Goal: Find specific page/section: Find specific page/section

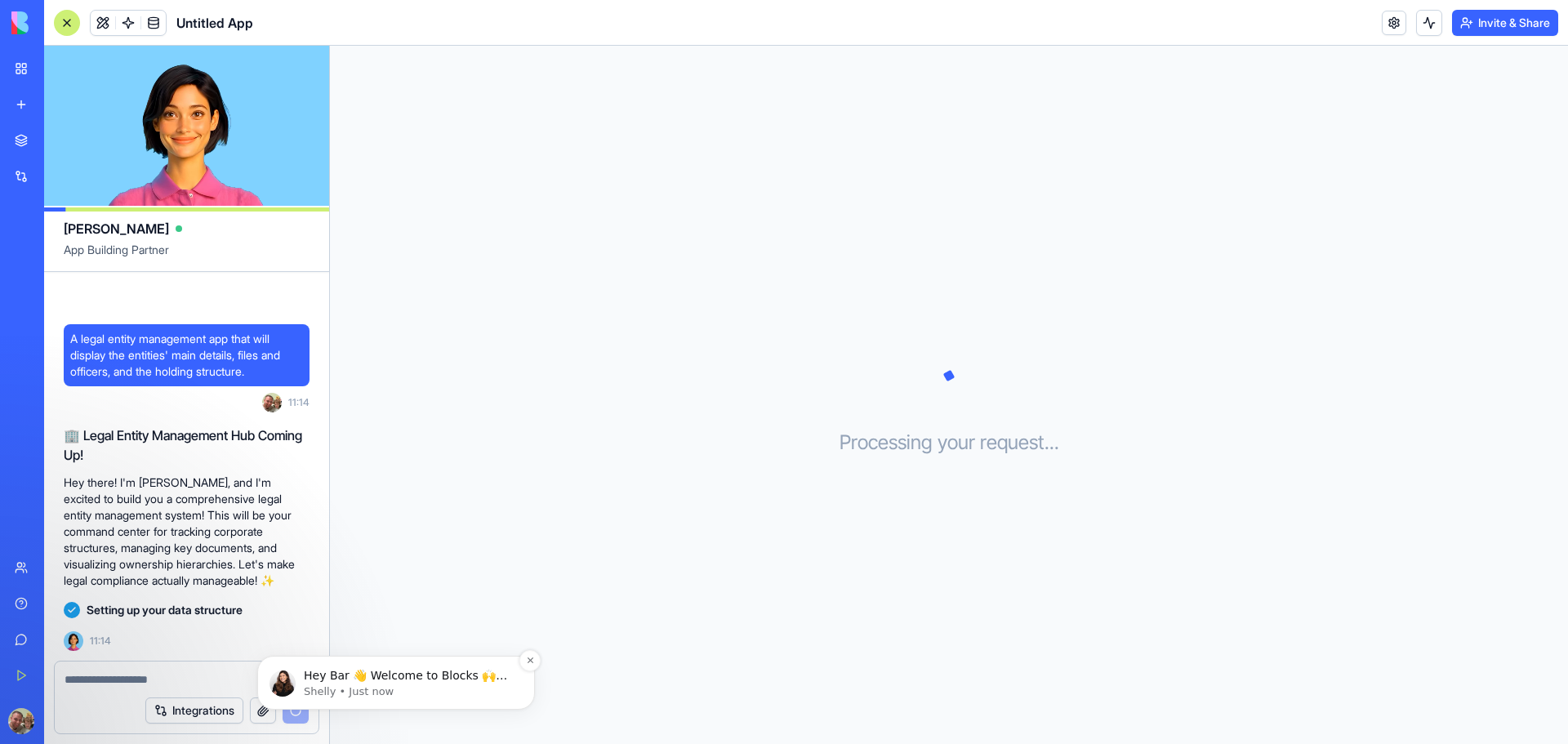
click at [472, 680] on p "Hey Bar 👋 Welcome to Blocks 🙌 I'm here if you have any questions!" at bounding box center [409, 676] width 211 height 16
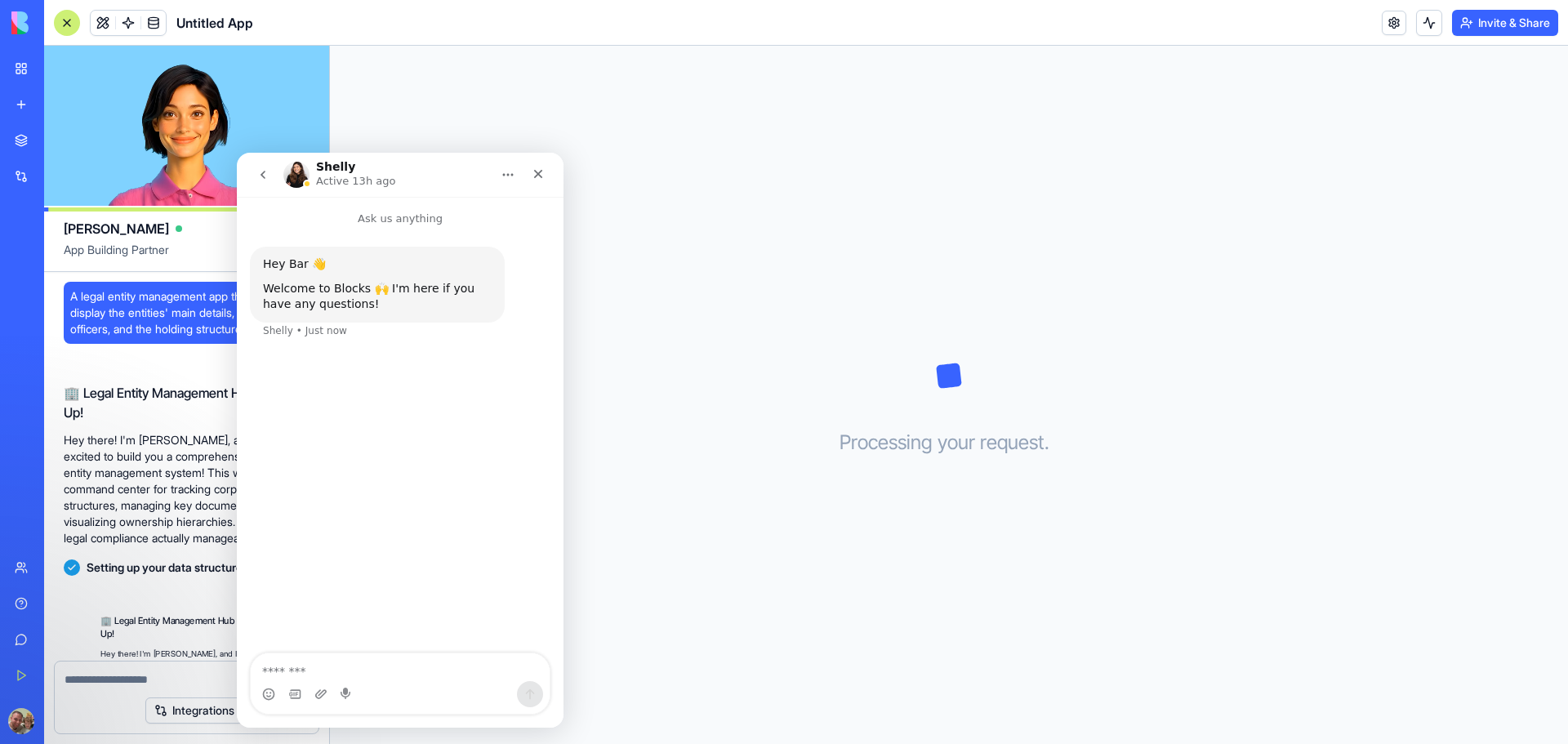
scroll to position [134, 0]
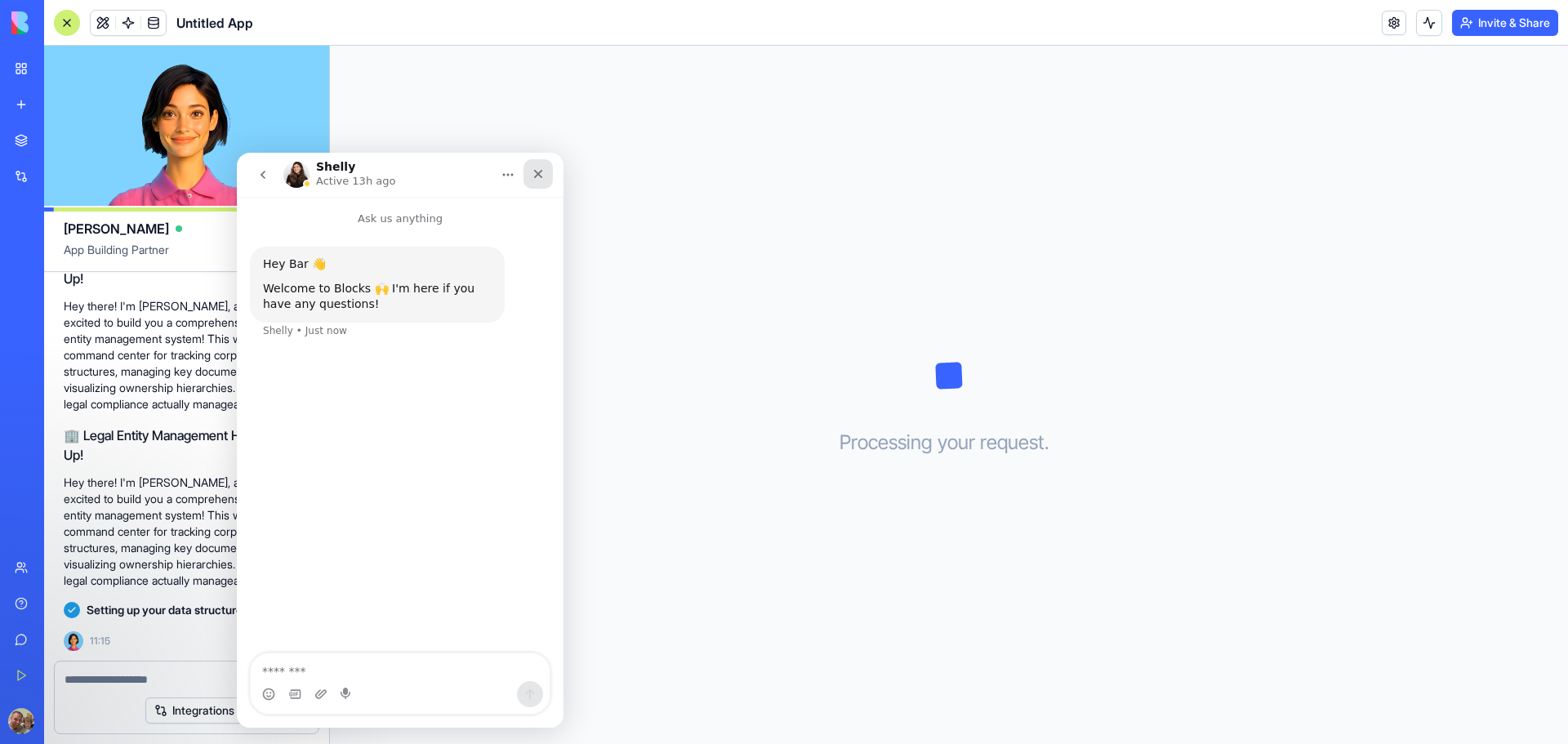
click at [547, 162] on div "Close" at bounding box center [538, 174] width 29 height 29
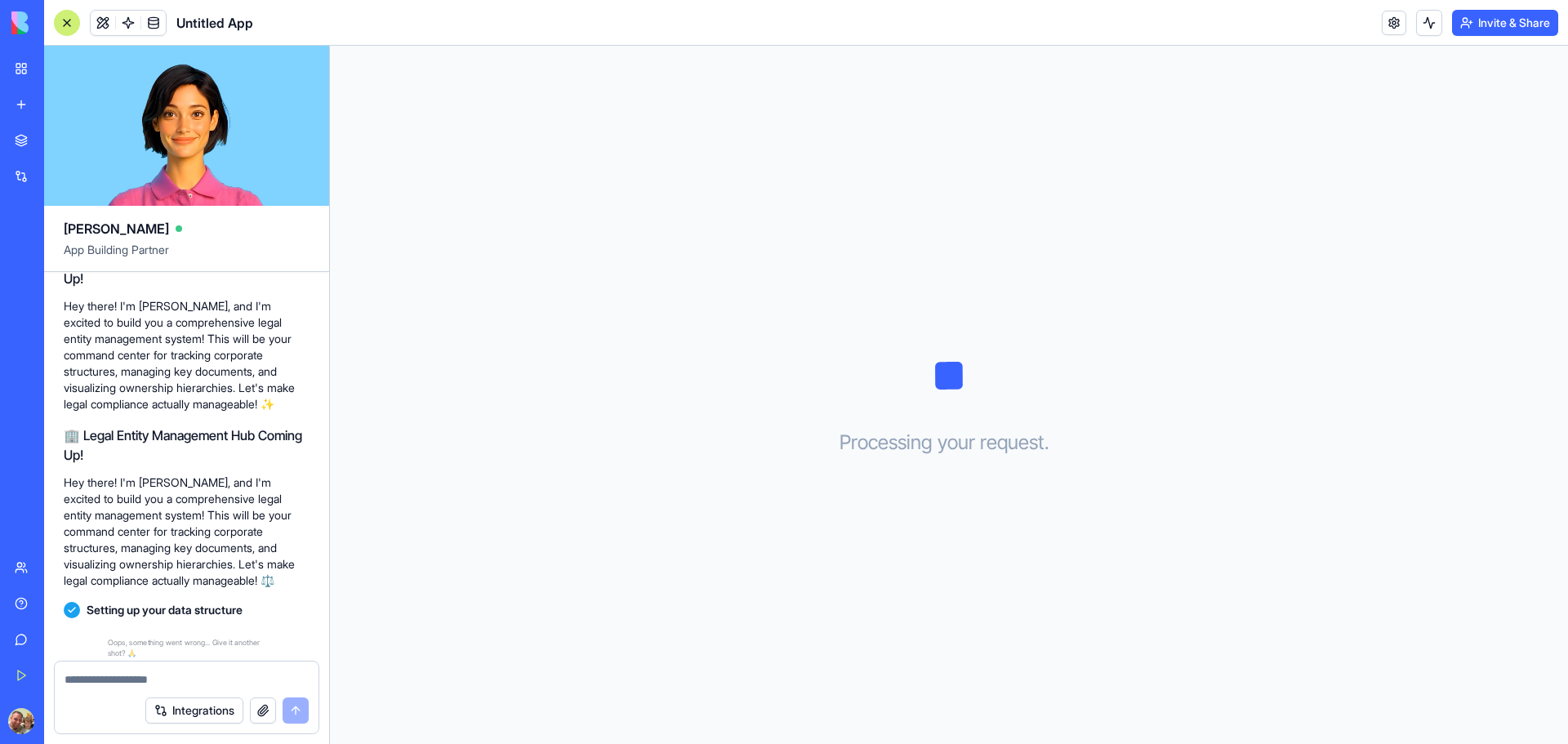
scroll to position [179, 0]
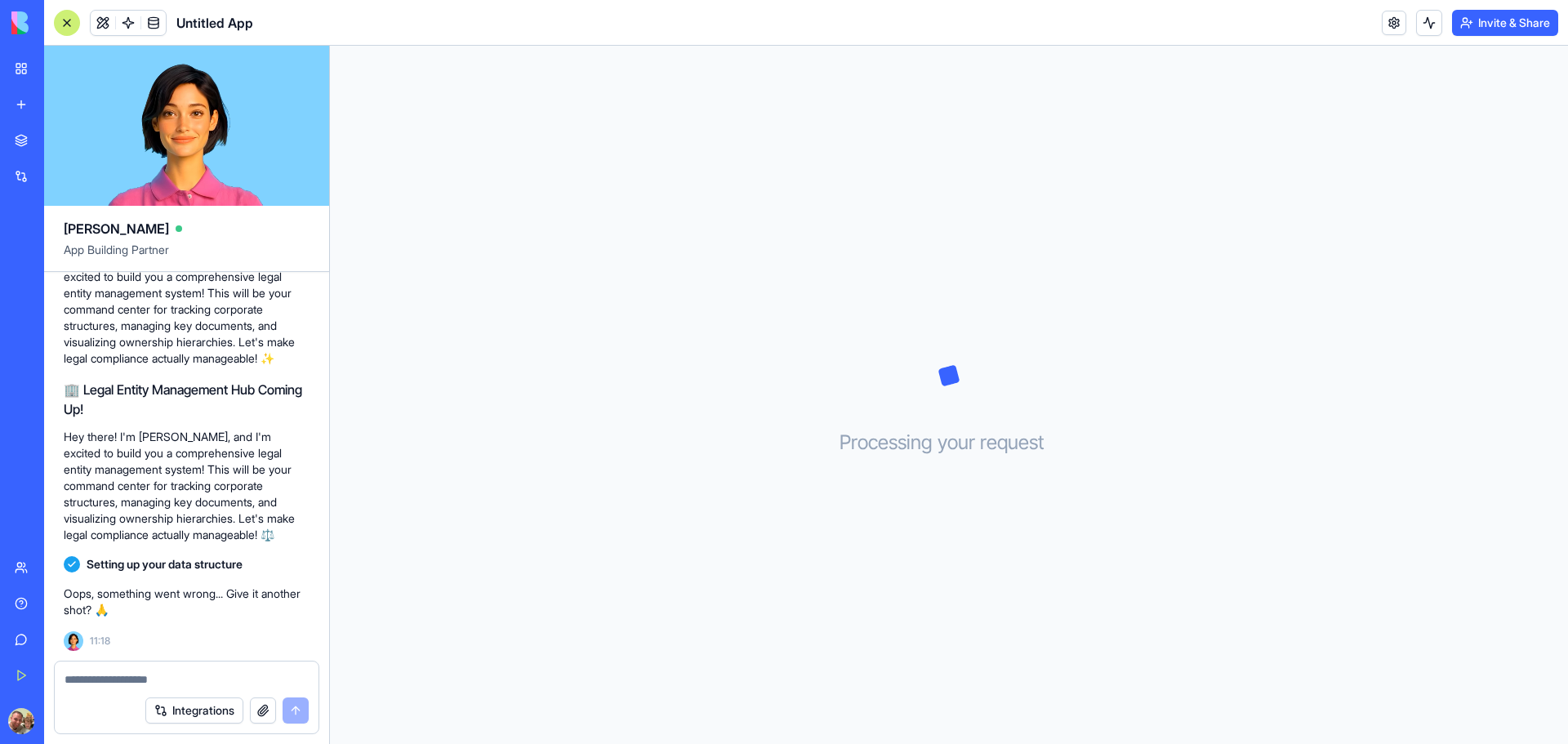
click at [171, 683] on textarea at bounding box center [186, 679] width 244 height 16
type textarea "*"
type textarea "***"
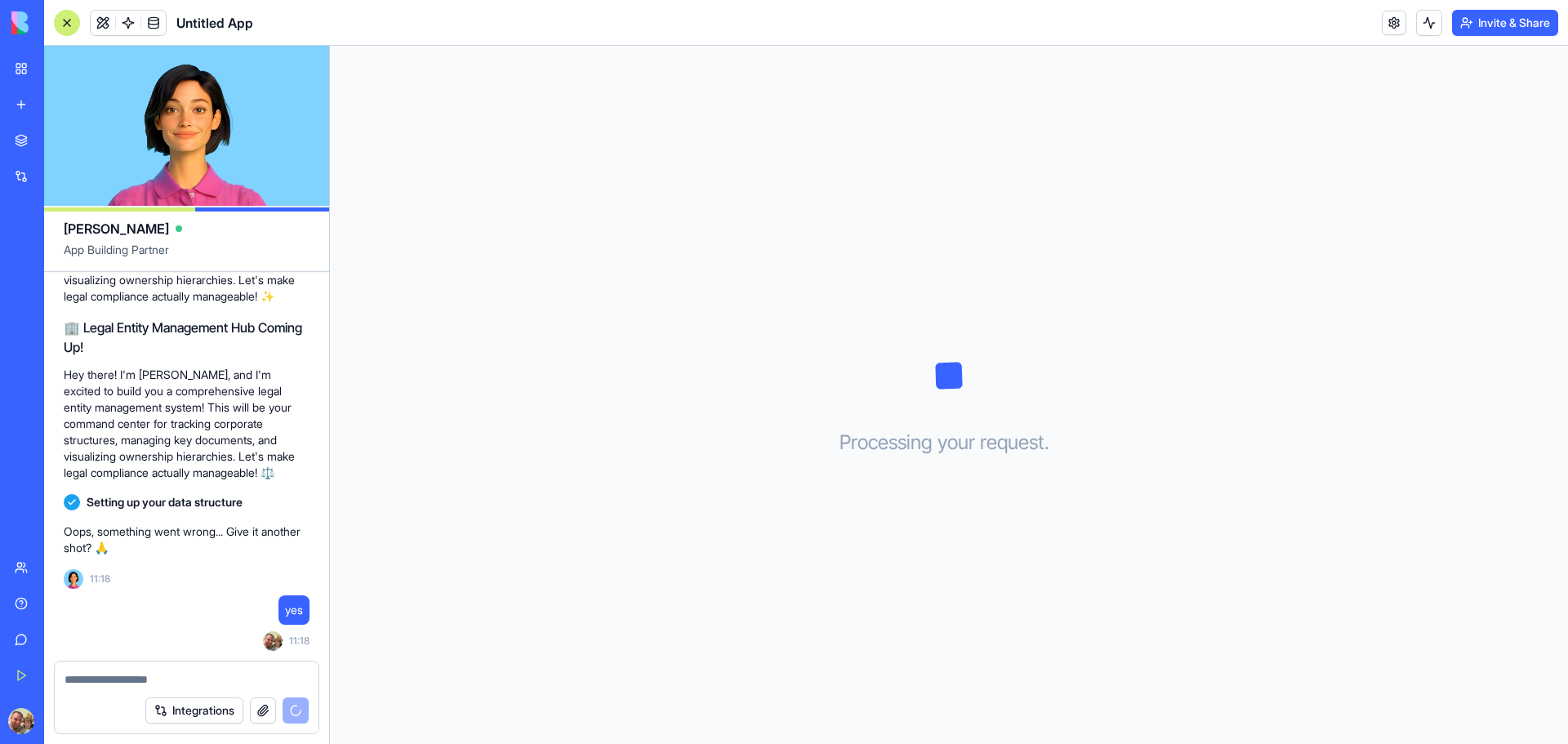
scroll to position [418, 0]
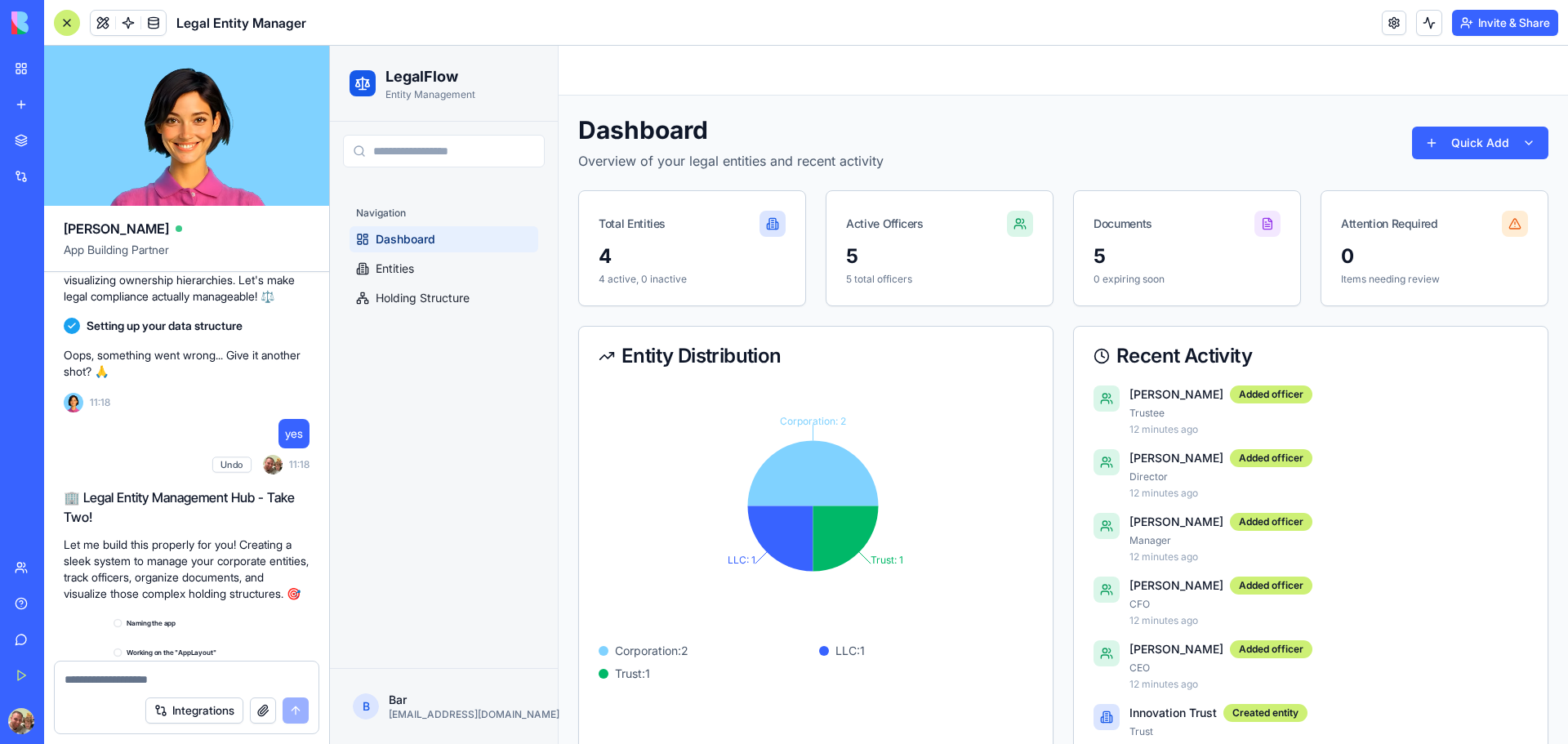
scroll to position [833, 0]
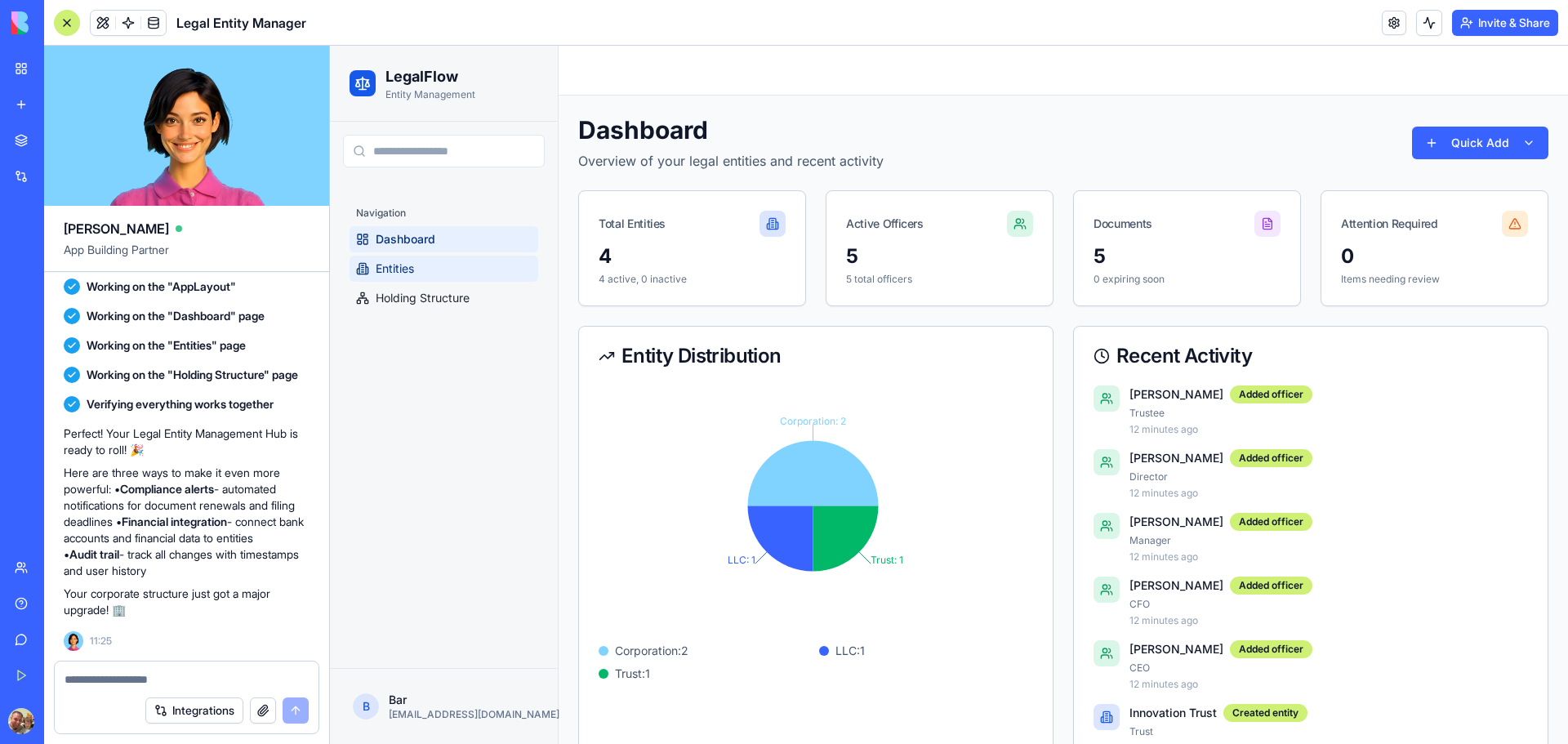
click at [440, 274] on link "Entities" at bounding box center [444, 268] width 189 height 26
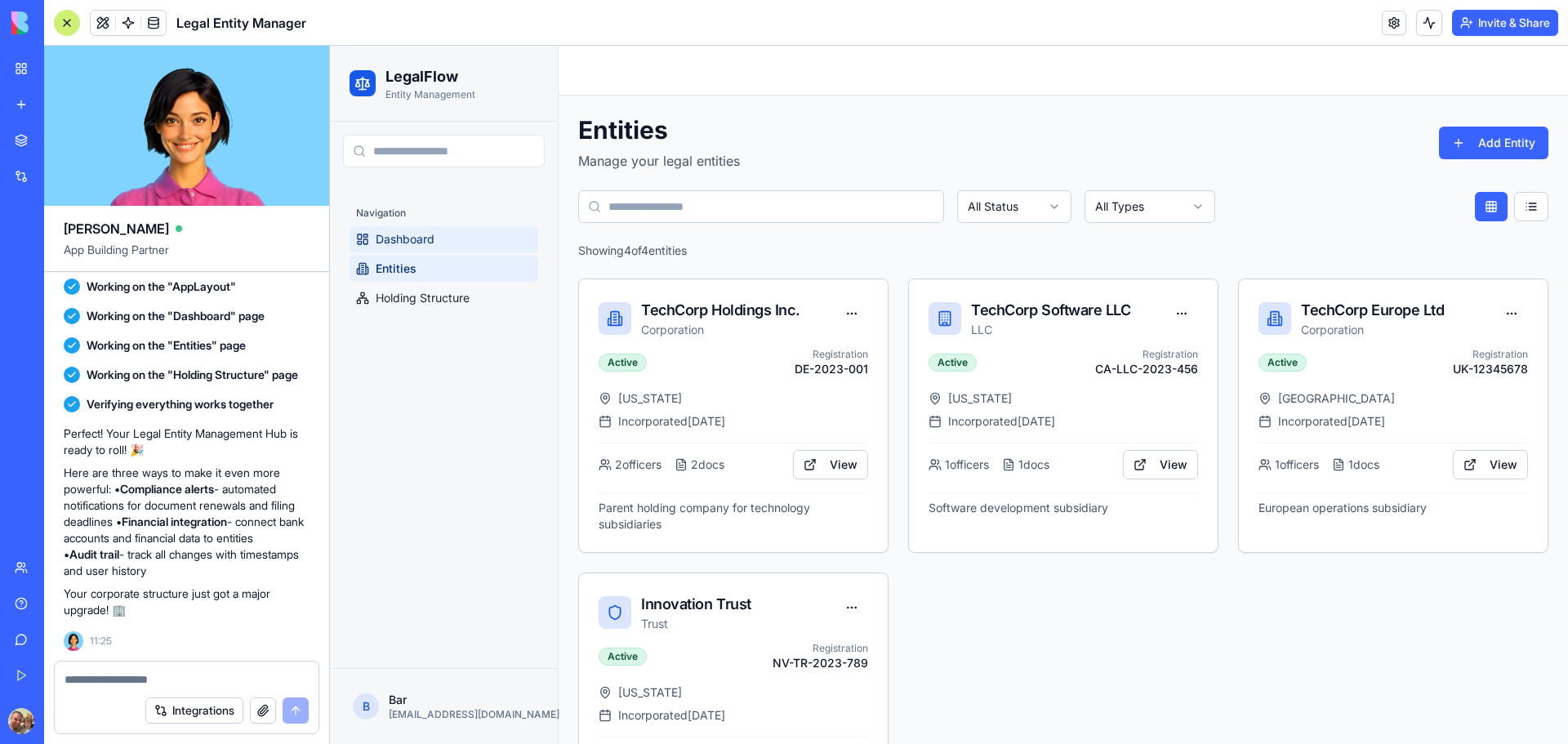
click at [424, 236] on span "Dashboard" at bounding box center [405, 239] width 59 height 16
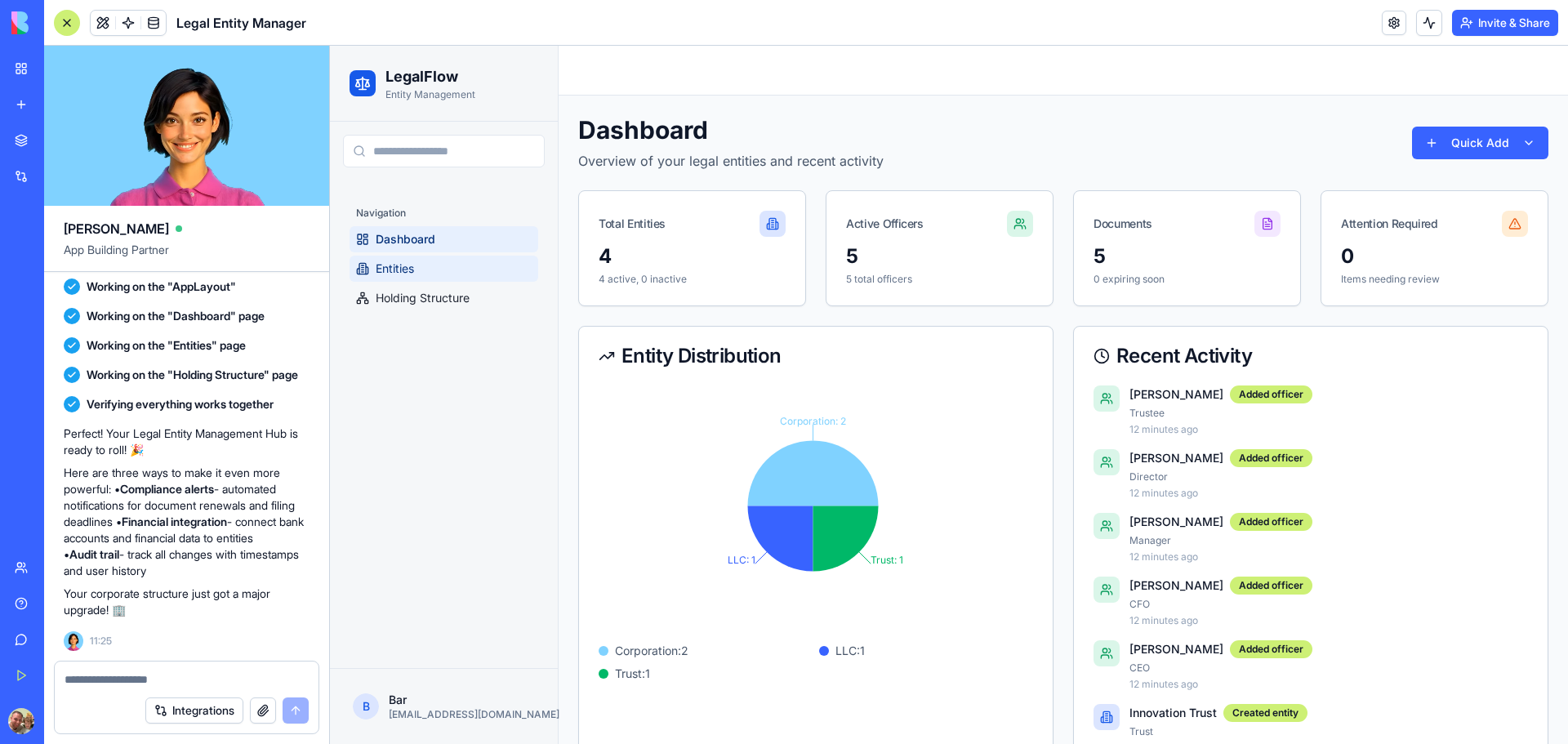
click at [398, 270] on span "Entities" at bounding box center [395, 268] width 38 height 16
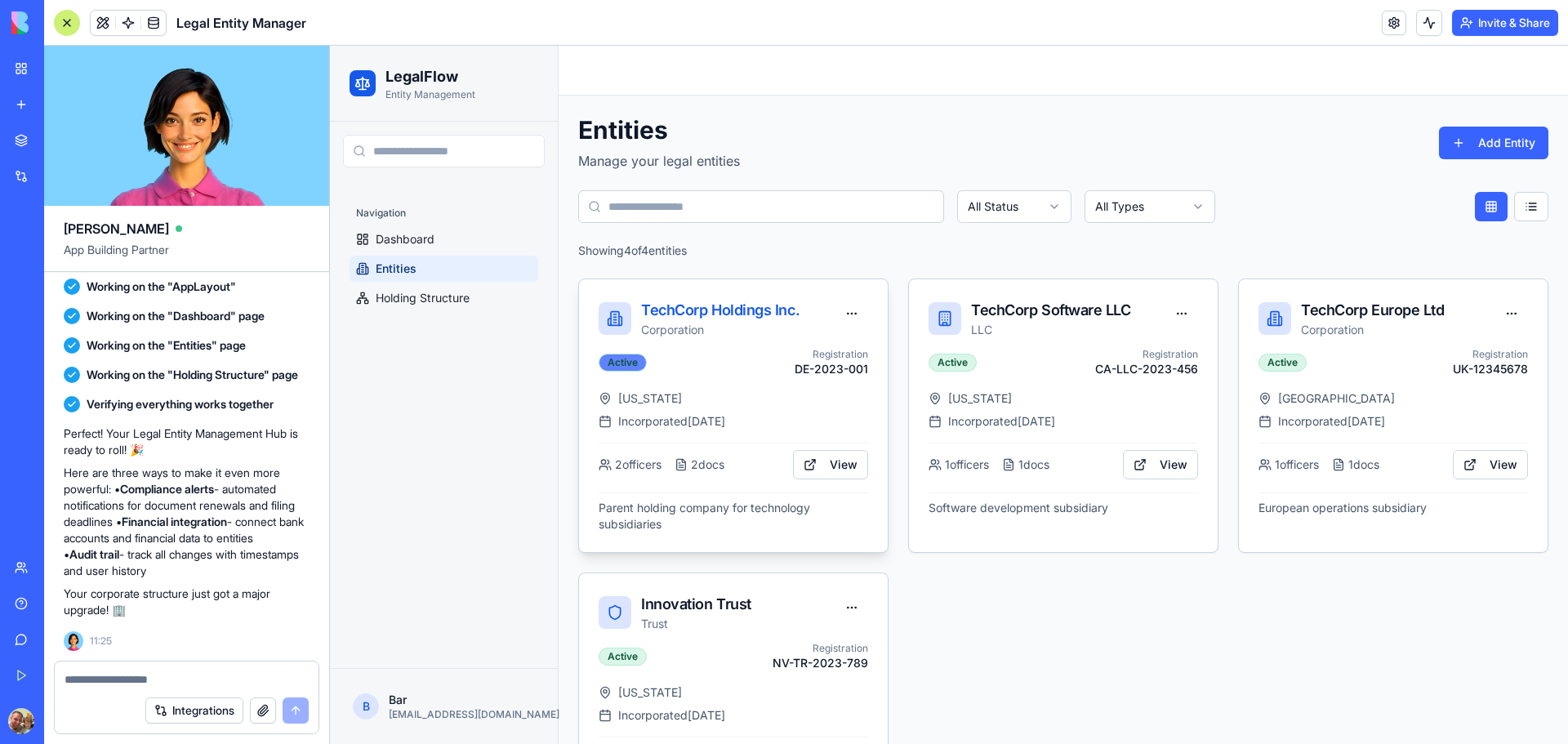
click at [632, 360] on div "Active" at bounding box center [623, 362] width 49 height 18
click at [832, 474] on button "View" at bounding box center [830, 464] width 75 height 29
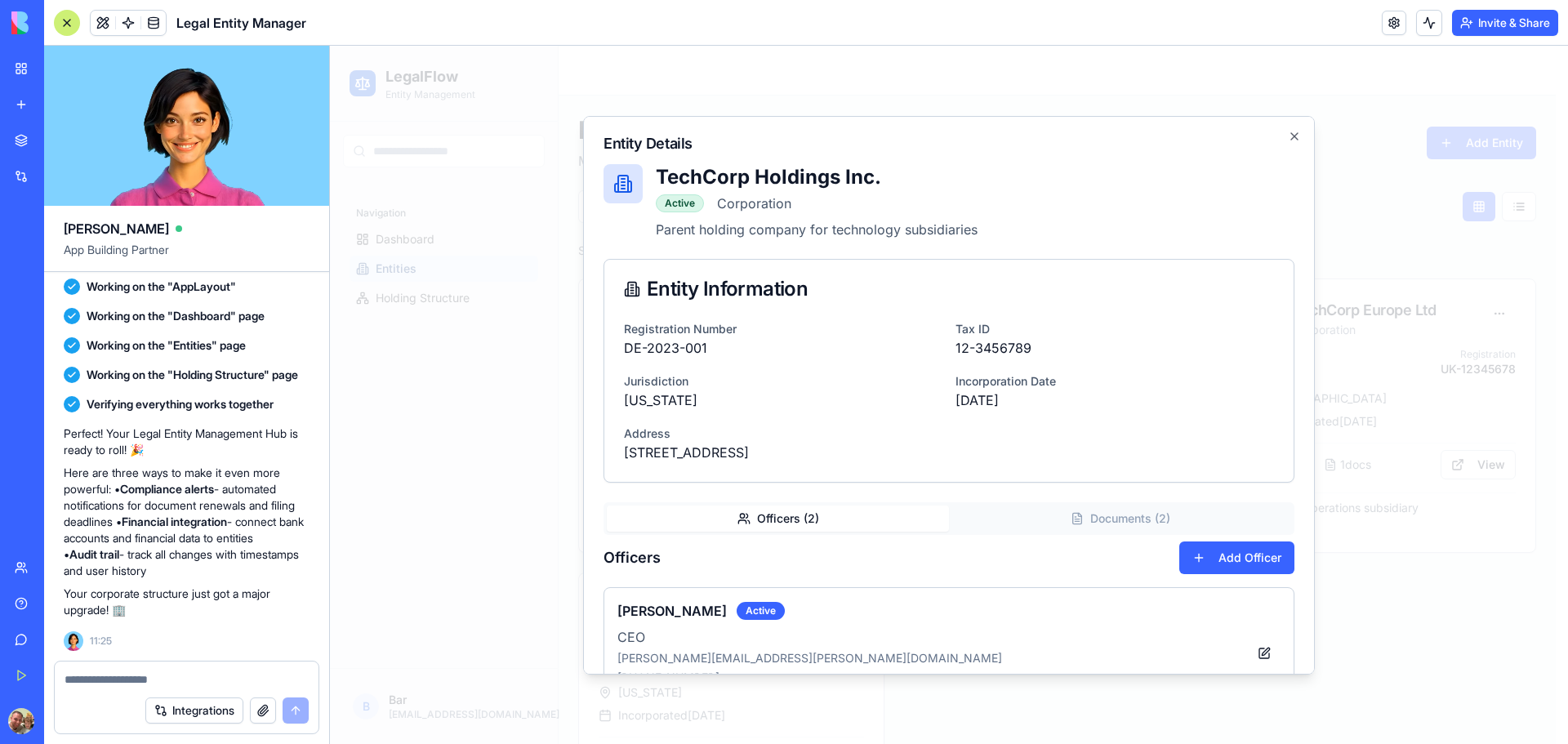
click at [1074, 520] on button "Documents ( 2 )" at bounding box center [1119, 519] width 342 height 26
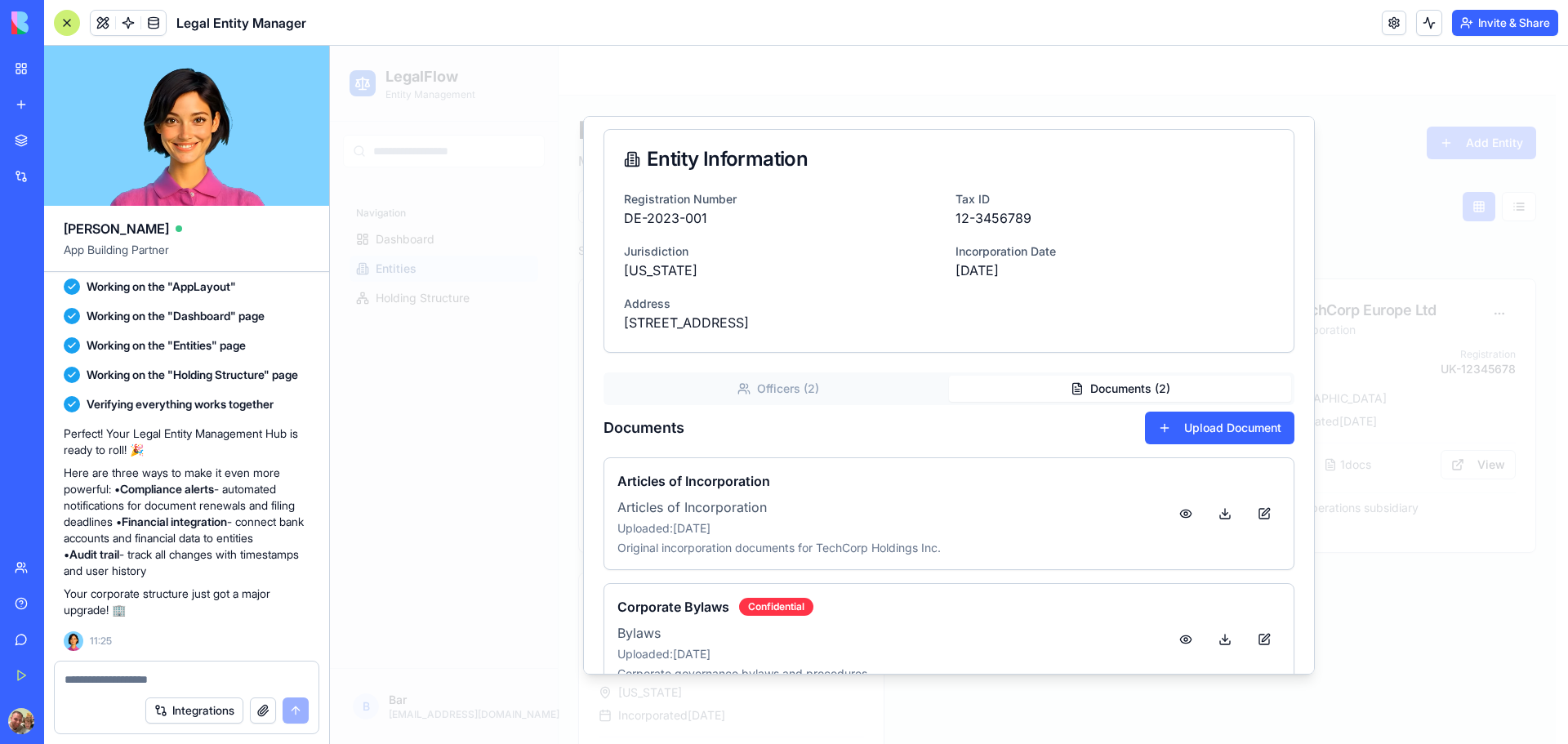
scroll to position [171, 0]
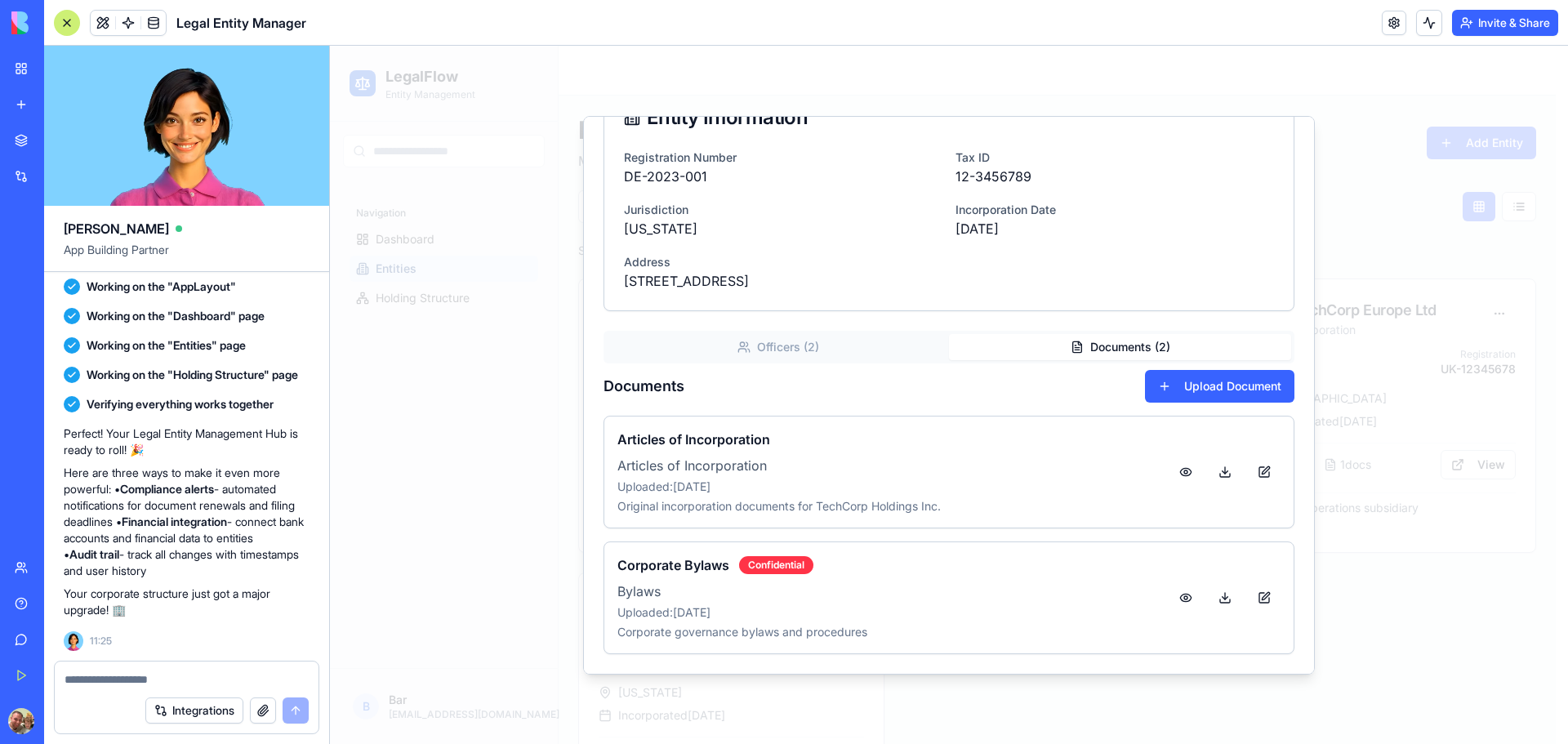
click at [822, 353] on button "Officers ( 2 )" at bounding box center [777, 347] width 342 height 26
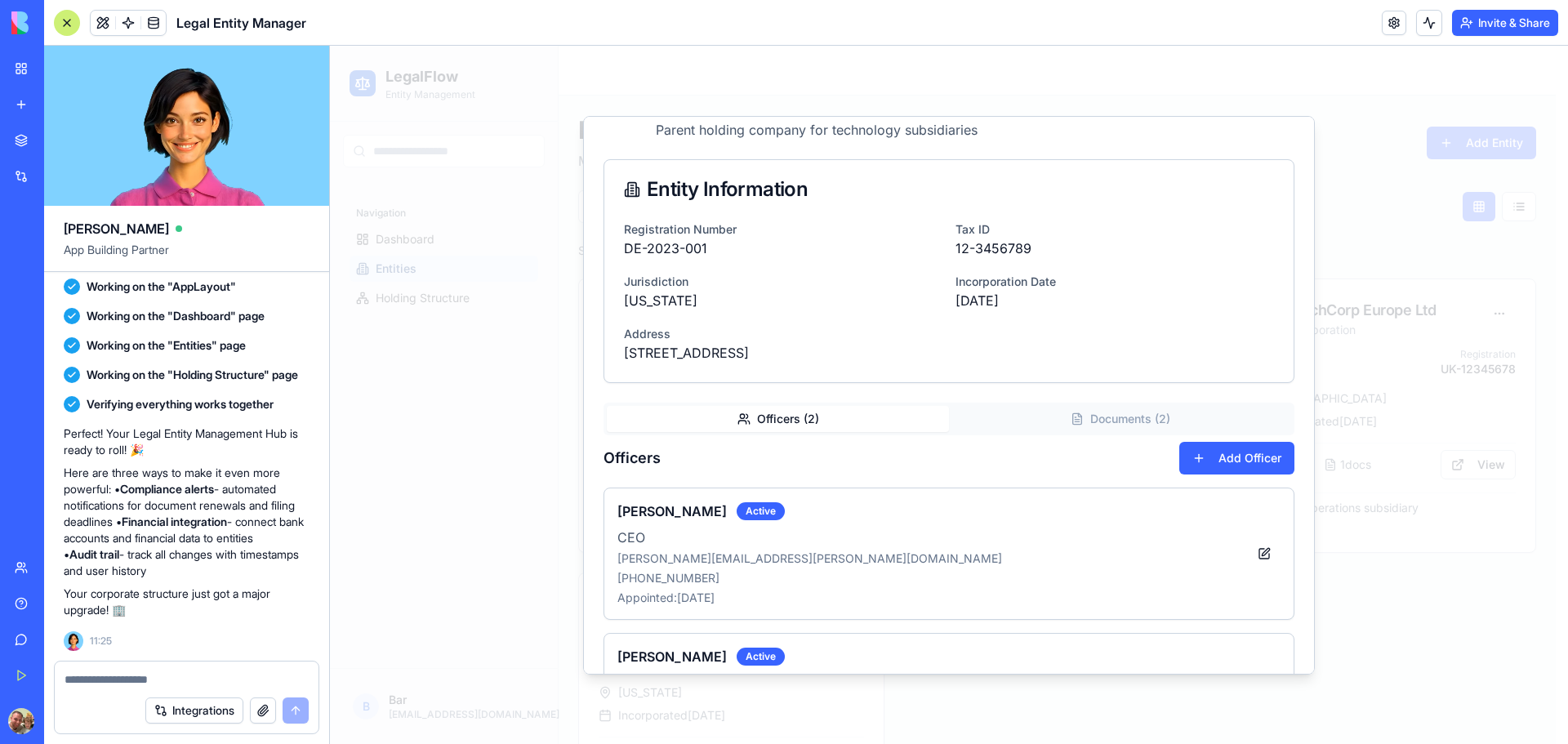
scroll to position [0, 0]
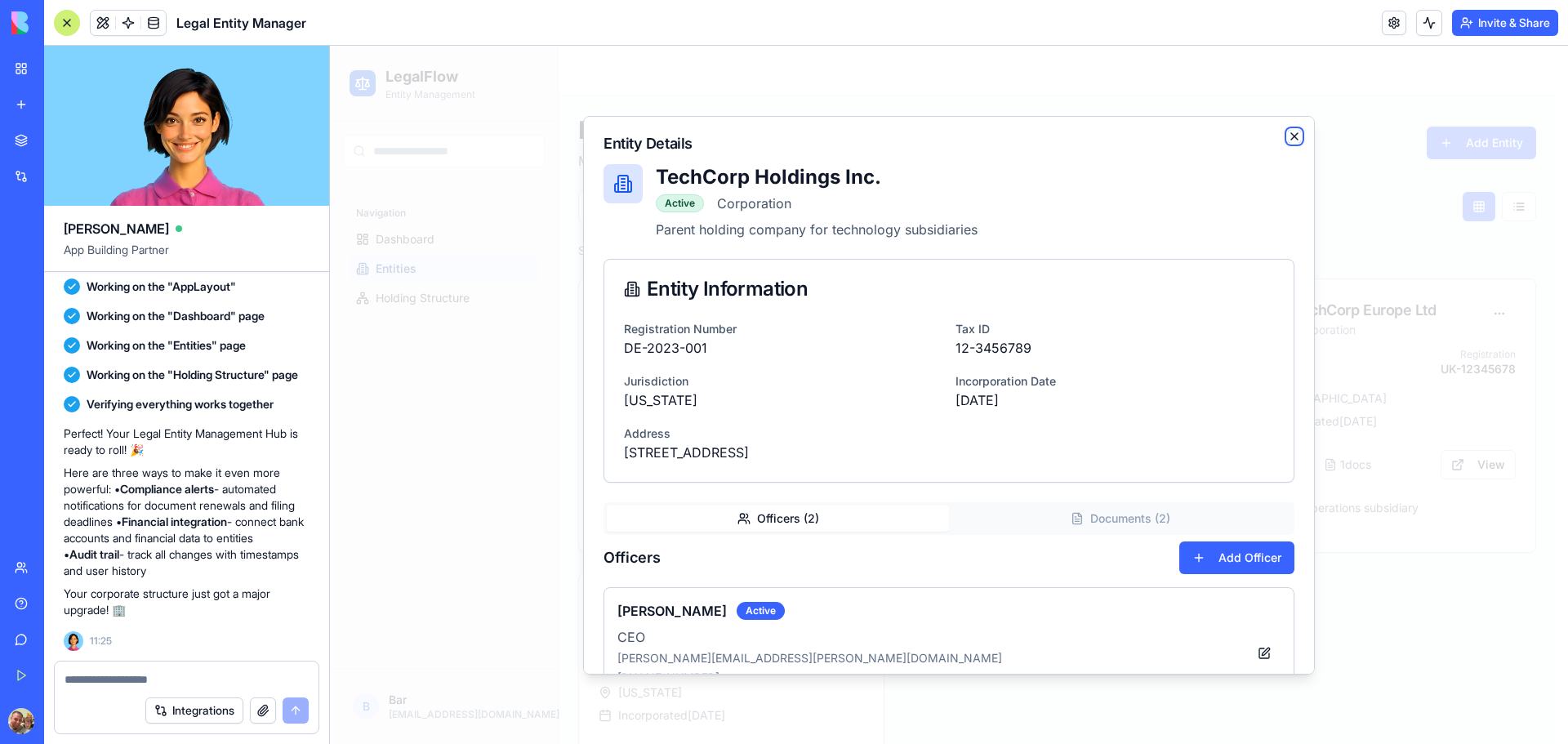
click at [1288, 135] on icon "button" at bounding box center [1294, 136] width 13 height 13
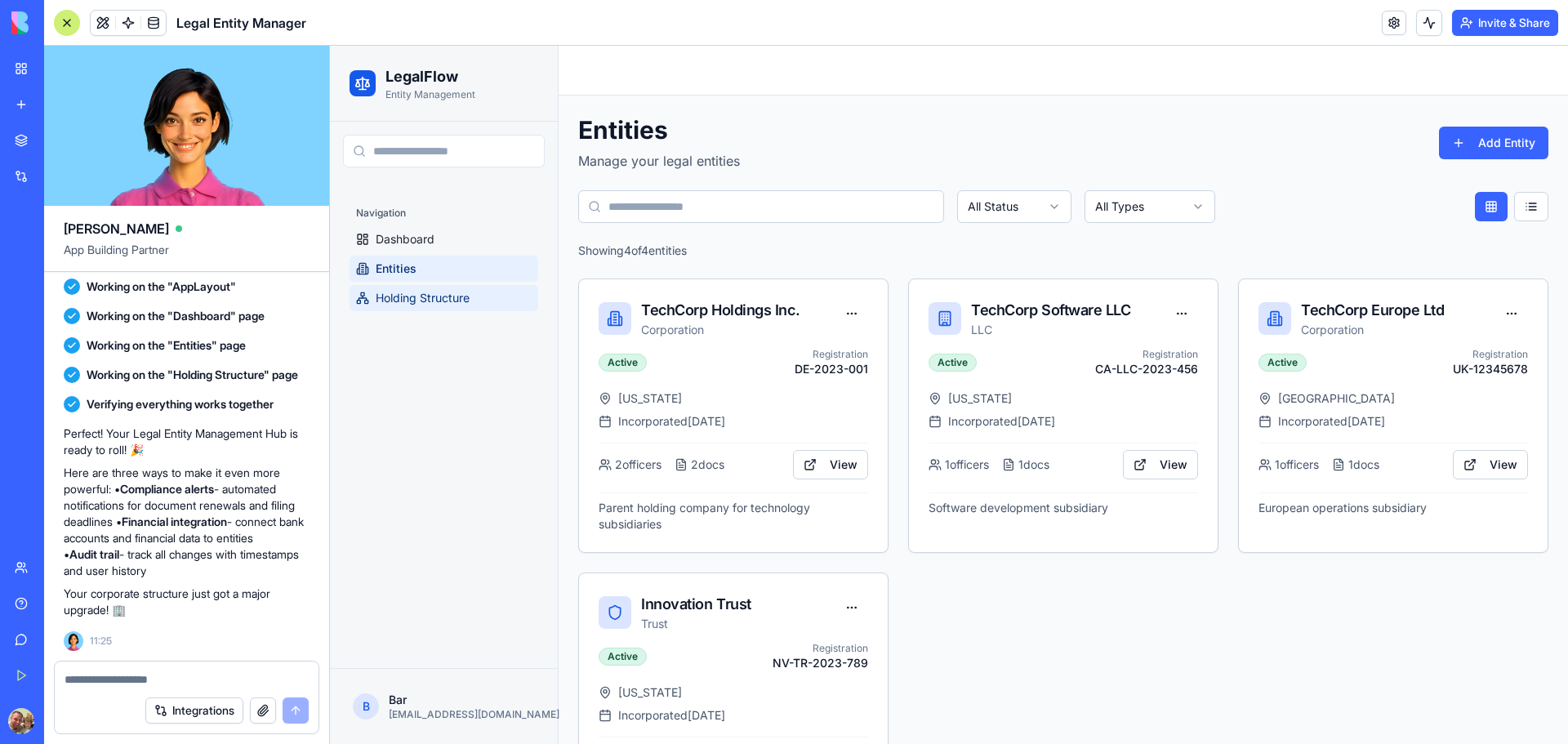
click at [437, 301] on span "Holding Structure" at bounding box center [423, 298] width 94 height 16
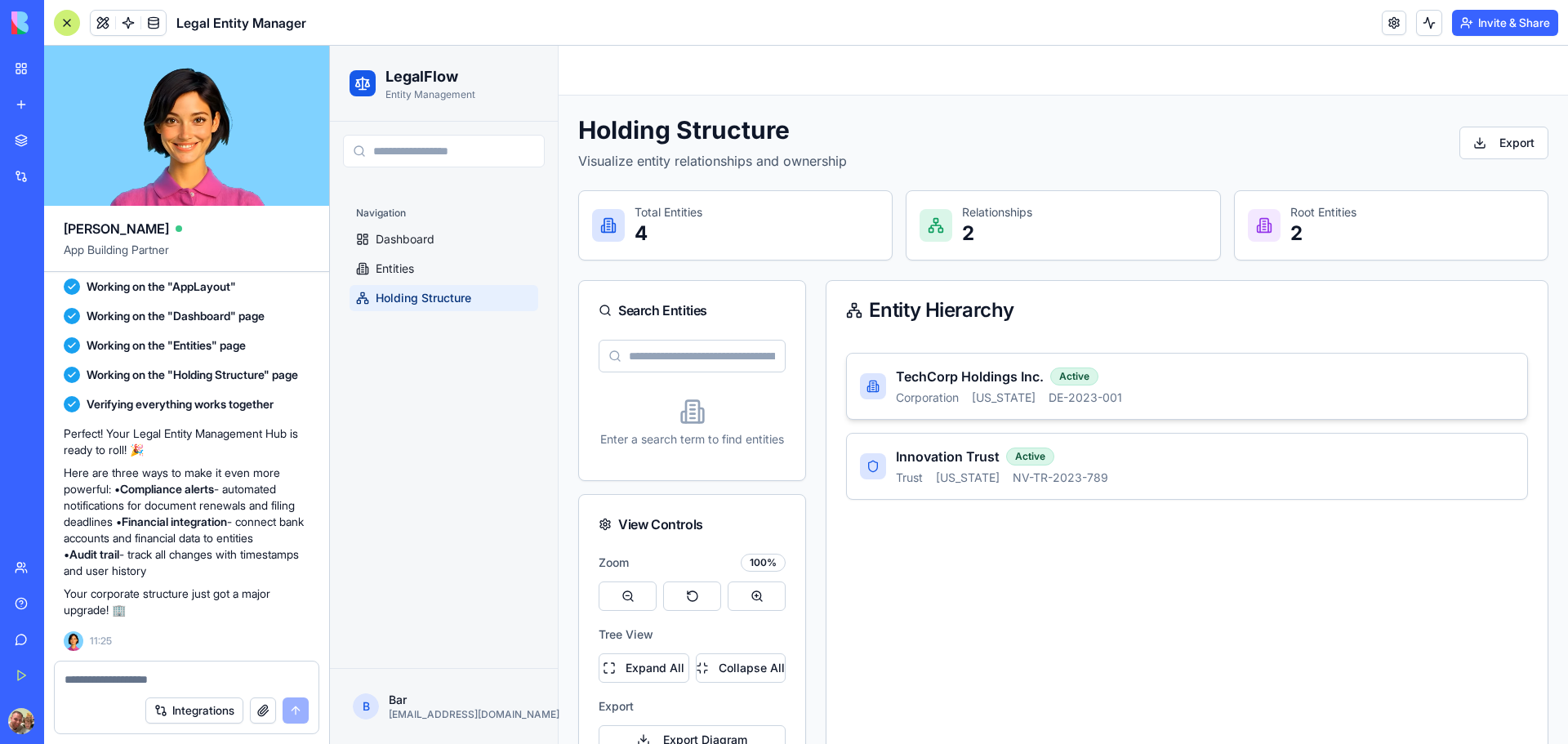
click at [1132, 390] on div "Corporation [US_STATE] DE-2023-001" at bounding box center [1205, 398] width 619 height 16
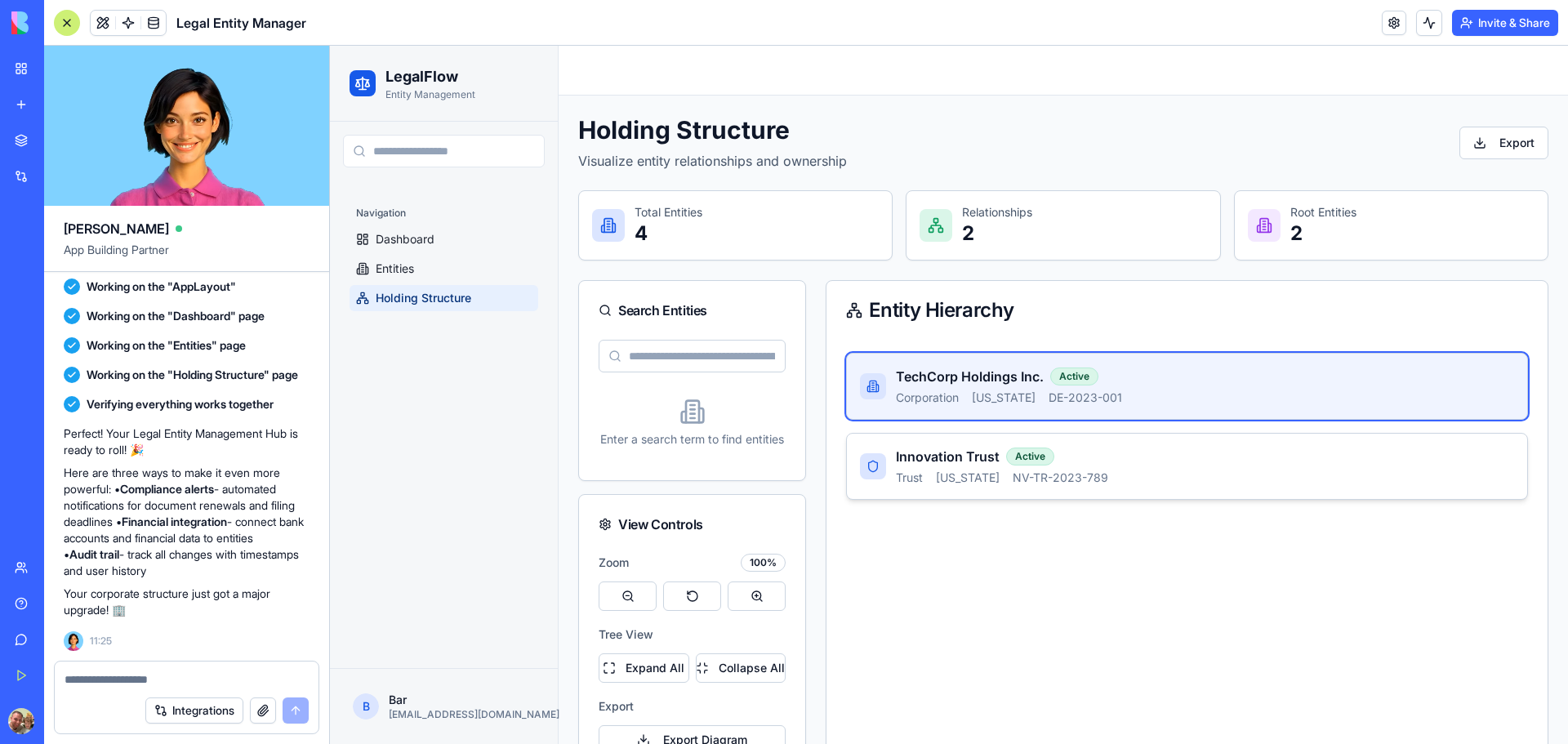
click at [1118, 469] on div "Innovation Trust Active Trust [US_STATE] [GEOGRAPHIC_DATA]-TR-2023-789" at bounding box center [1205, 466] width 619 height 39
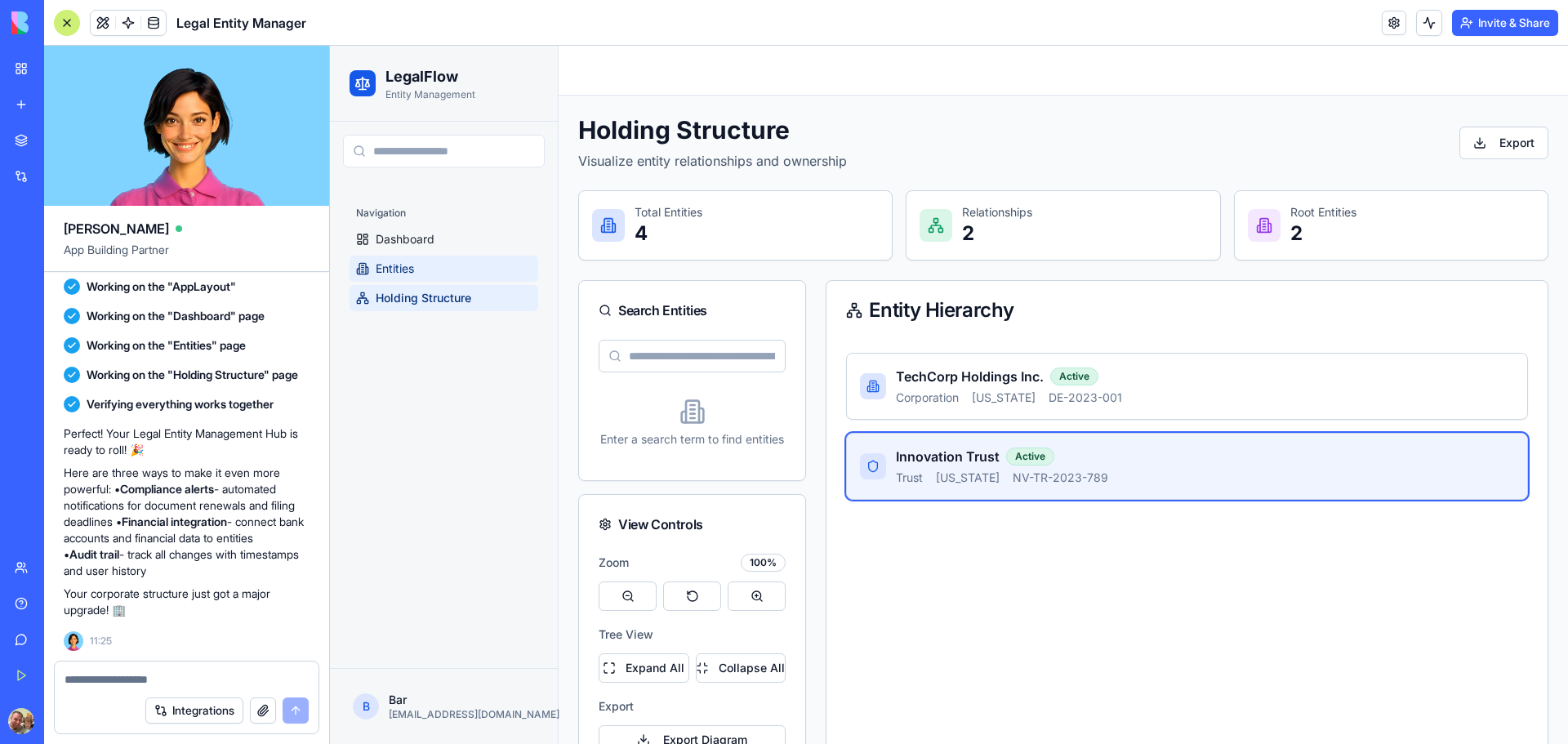
click at [428, 266] on link "Entities" at bounding box center [444, 268] width 189 height 26
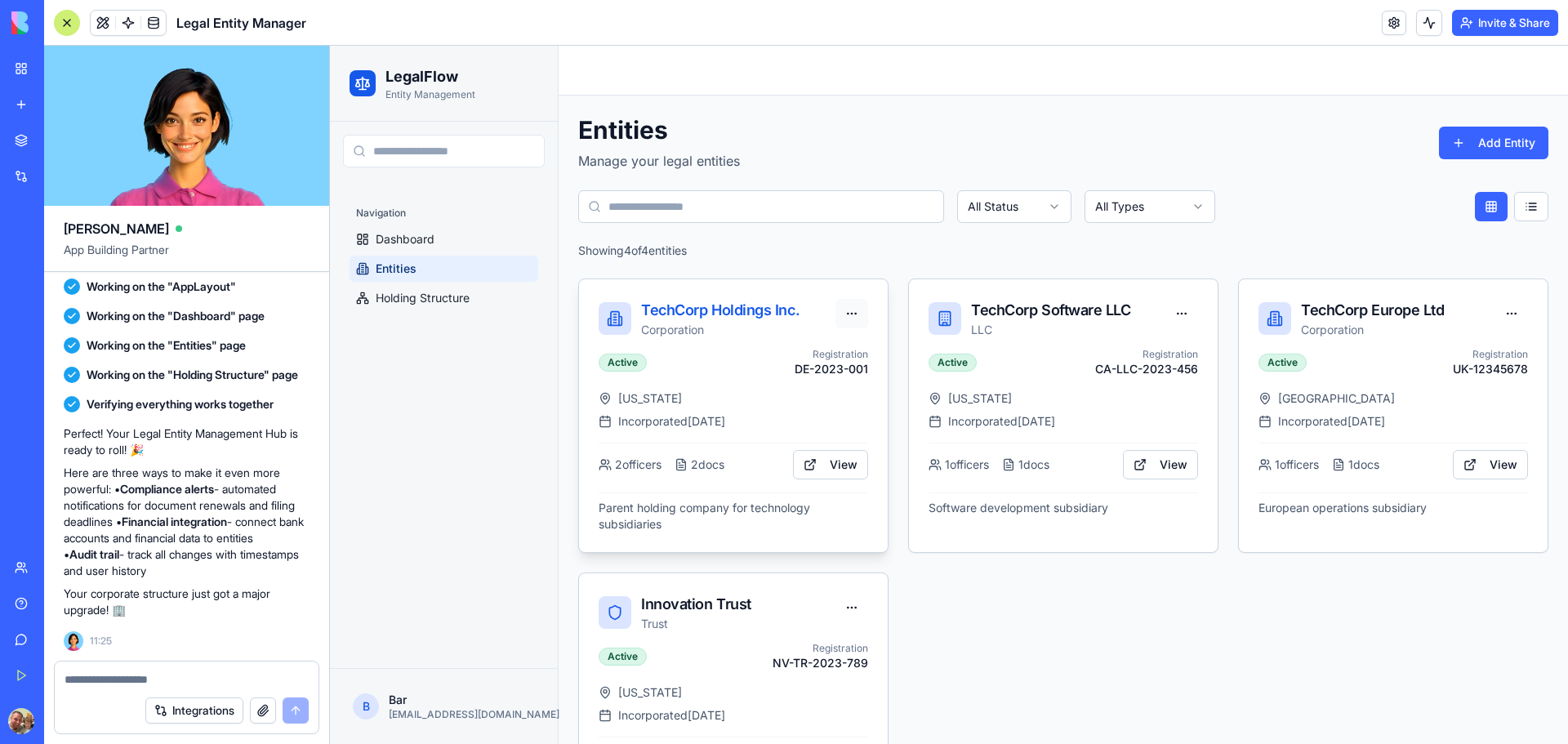
click at [852, 320] on html "LegalFlow Entity Management Navigation Dashboard Entities Holding Structure B B…" at bounding box center [949, 469] width 1238 height 848
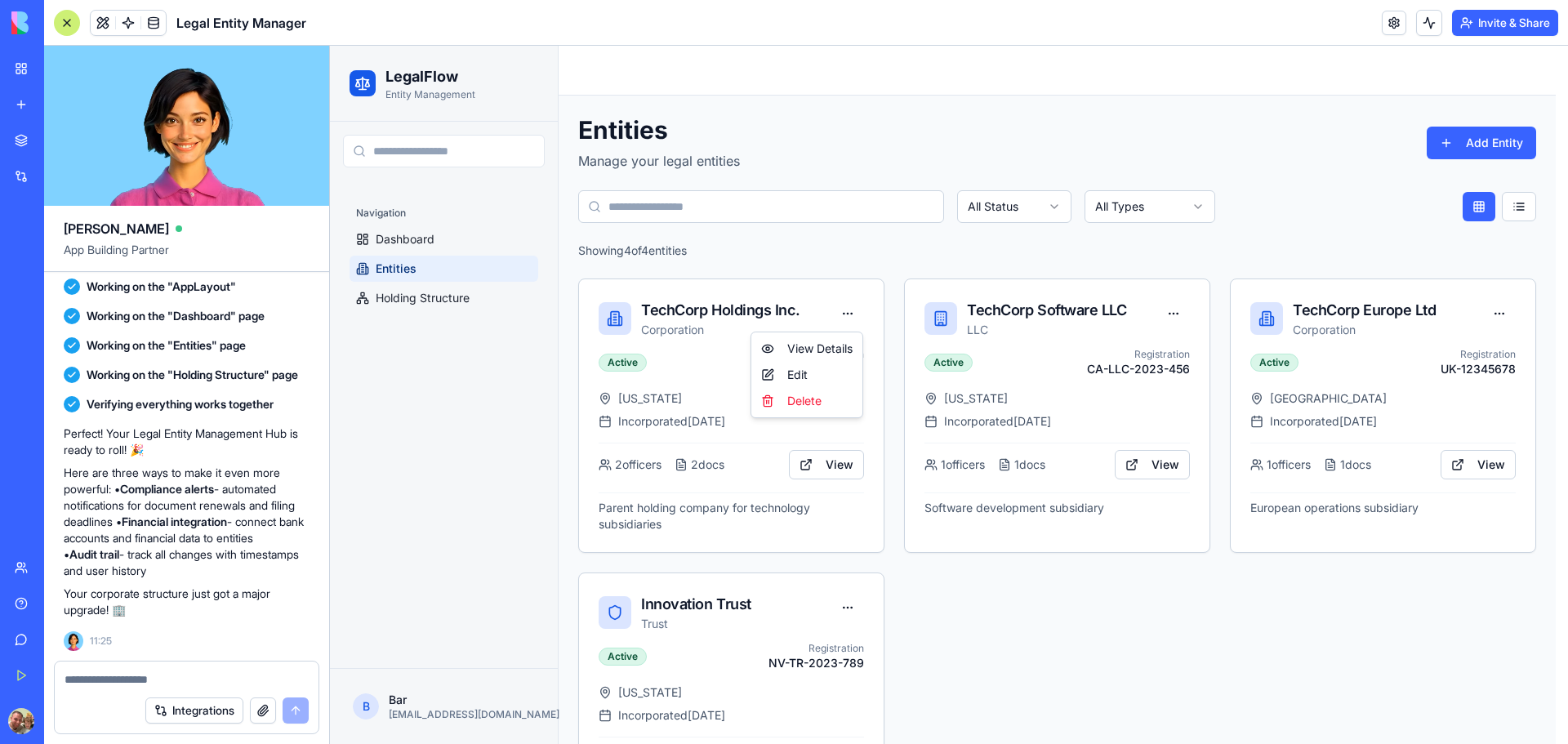
click at [820, 306] on html "LegalFlow Entity Management Navigation Dashboard Entities Holding Structure B B…" at bounding box center [949, 469] width 1238 height 848
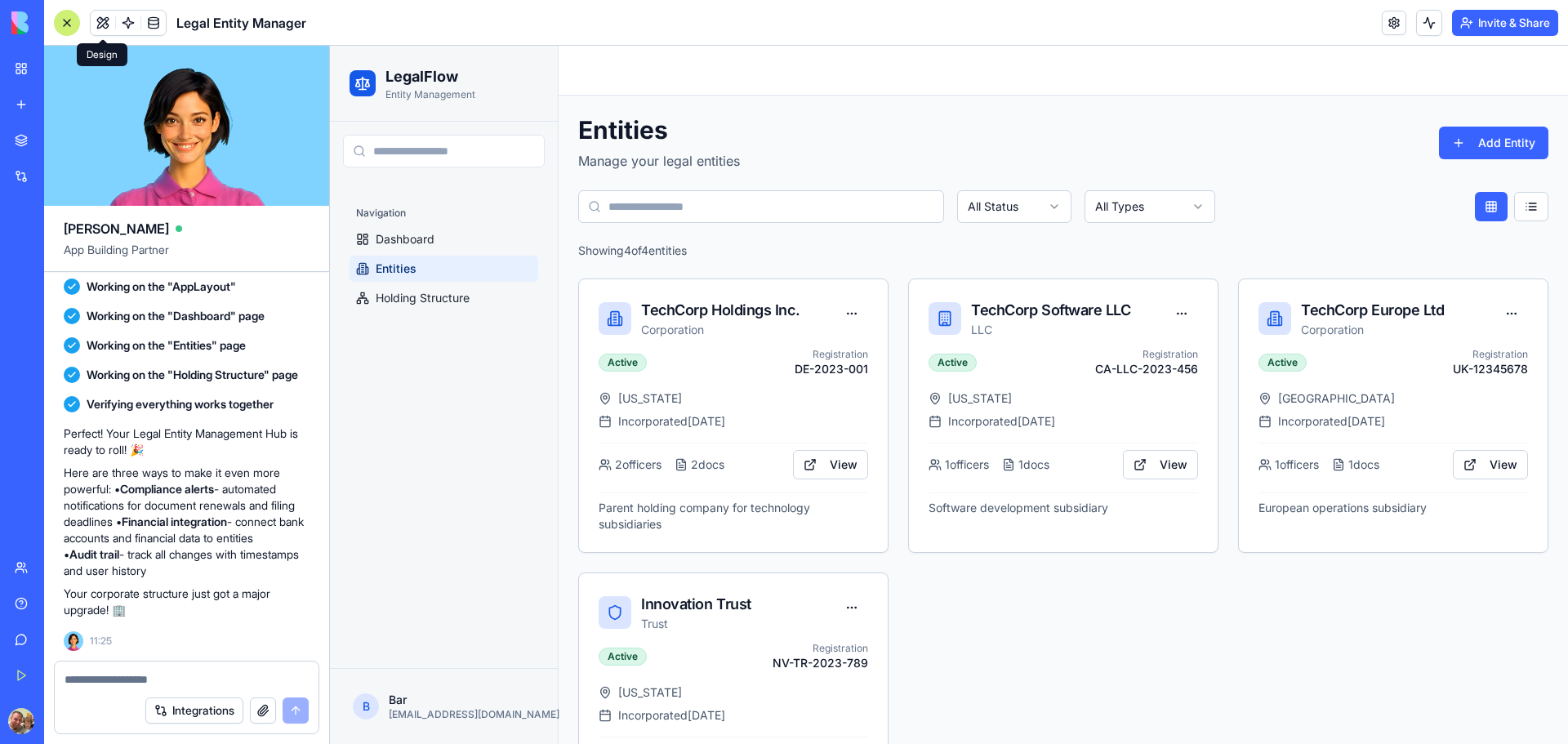
click at [103, 23] on span at bounding box center [102, 23] width 46 height 46
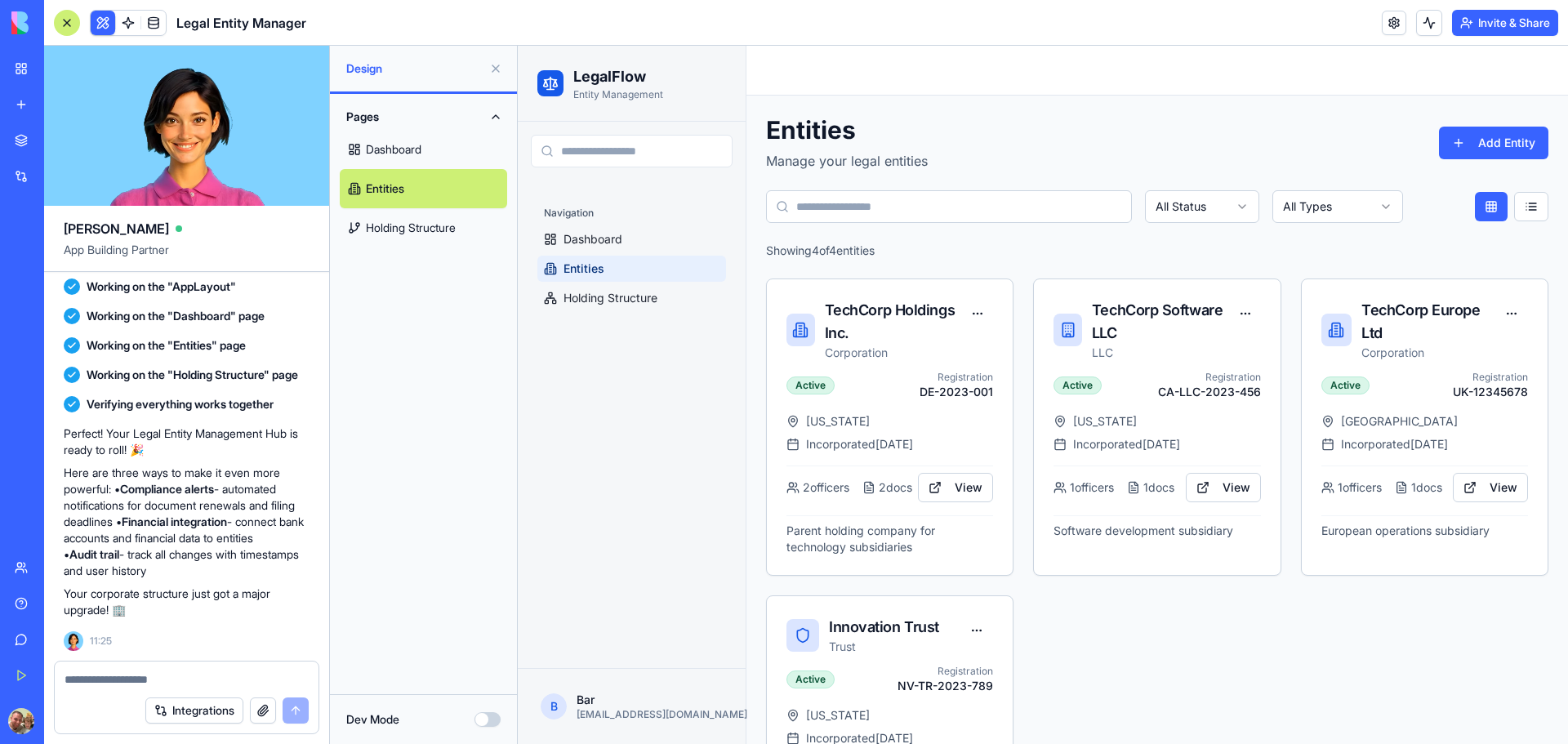
click at [383, 184] on link "Entities" at bounding box center [423, 188] width 167 height 39
click at [398, 160] on link "Dashboard" at bounding box center [423, 149] width 167 height 39
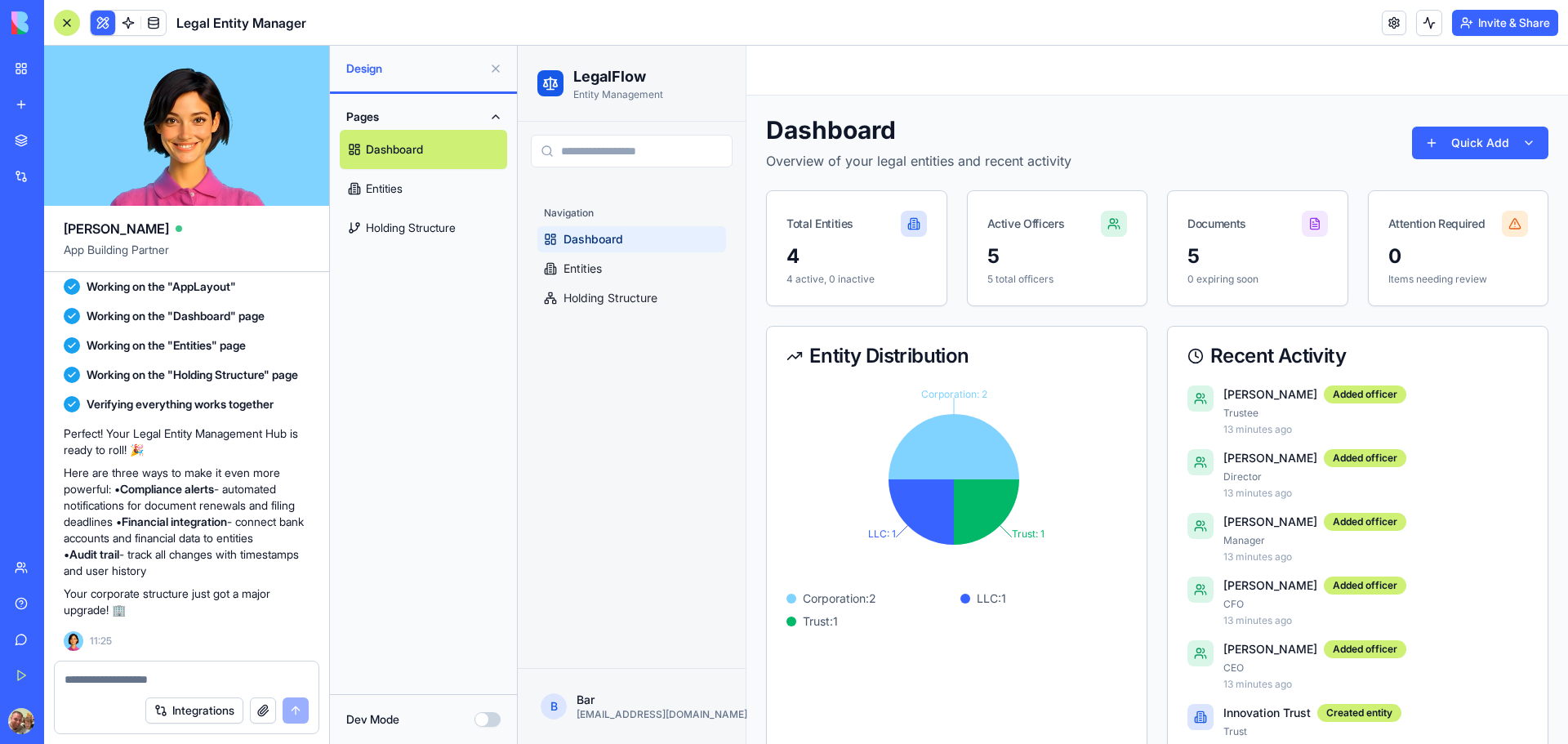
click at [398, 185] on link "Entities" at bounding box center [423, 188] width 167 height 39
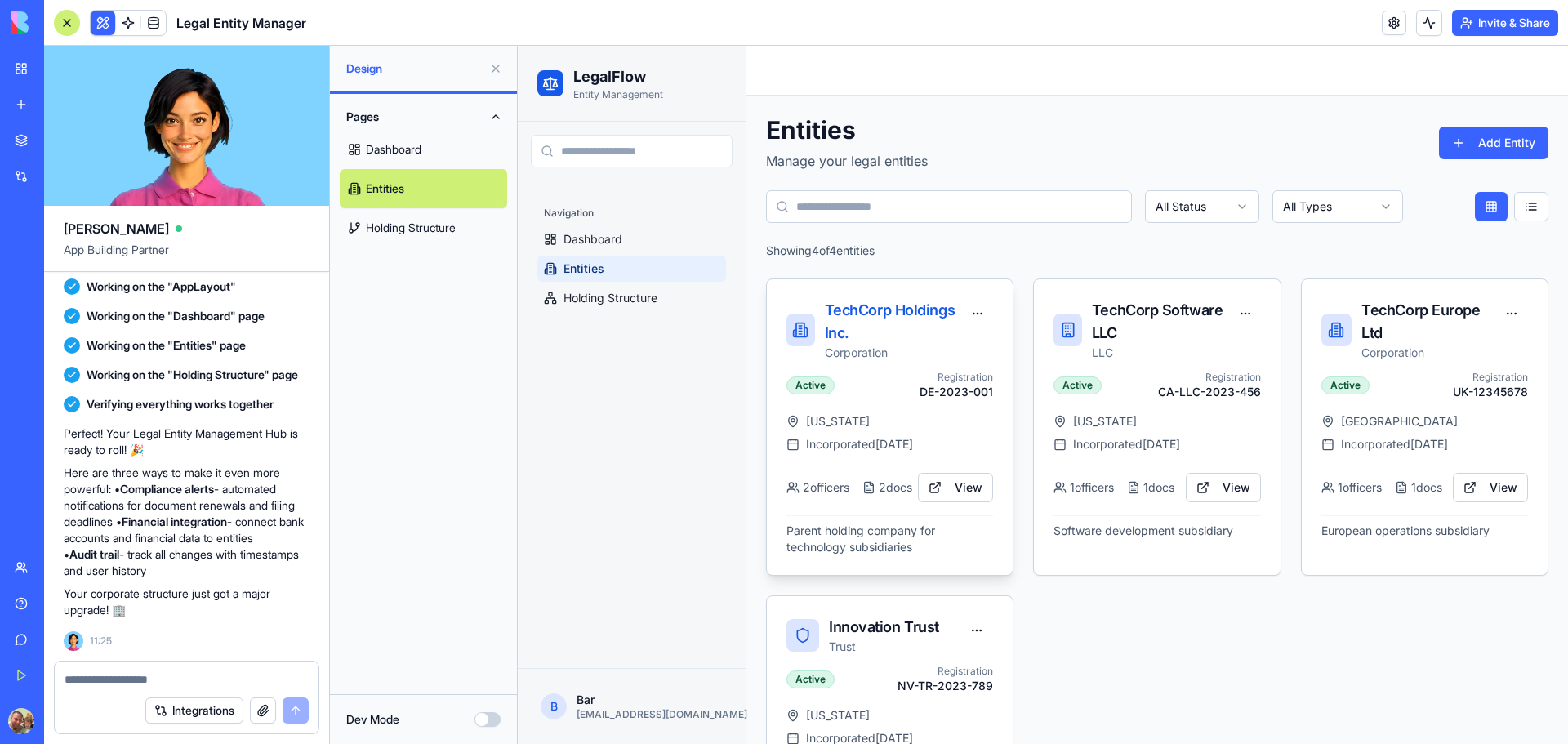
click at [835, 292] on div "TechCorp Holdings Inc. Corporation" at bounding box center [890, 325] width 246 height 92
click at [492, 718] on button "Dev Mode" at bounding box center [488, 719] width 26 height 15
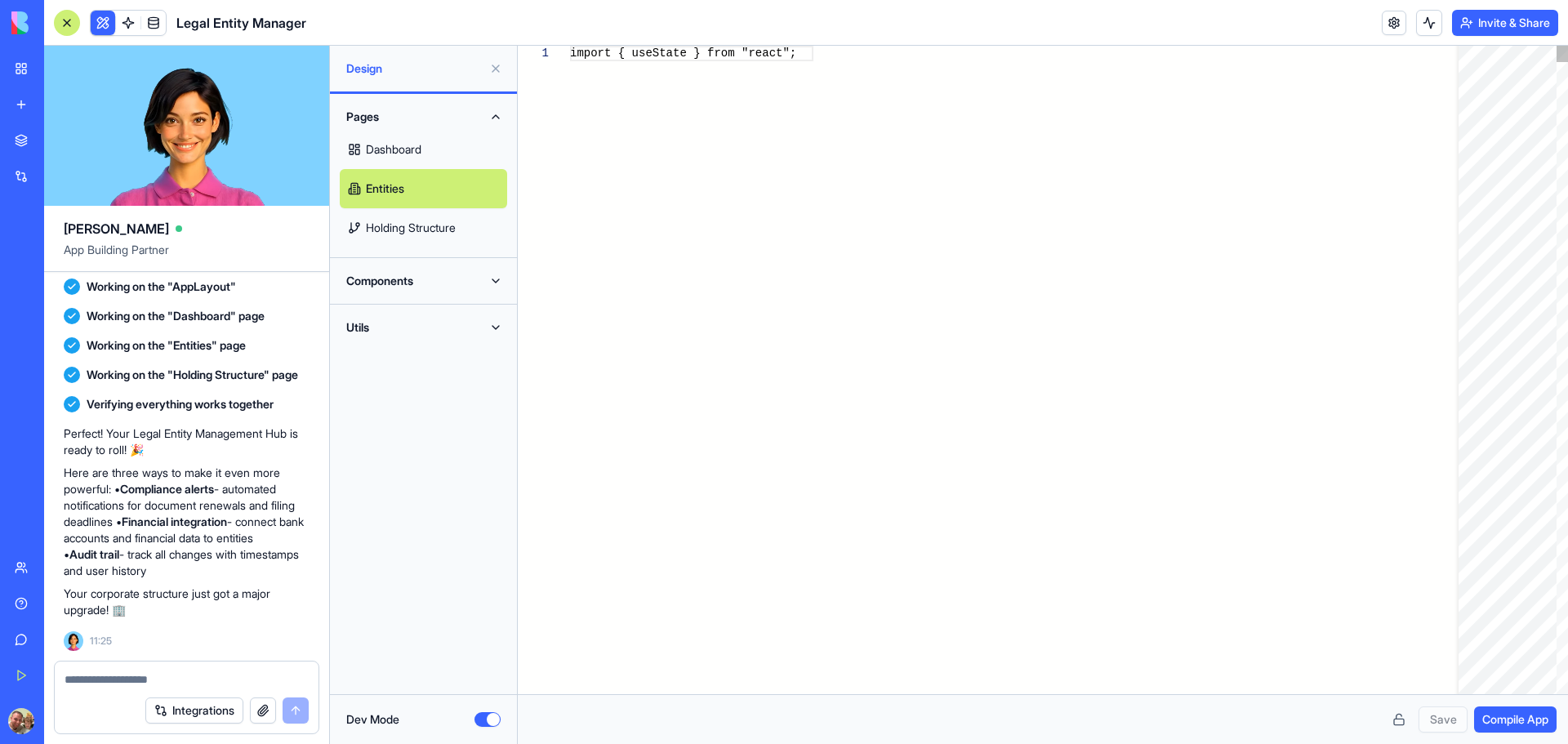
scroll to position [833, 0]
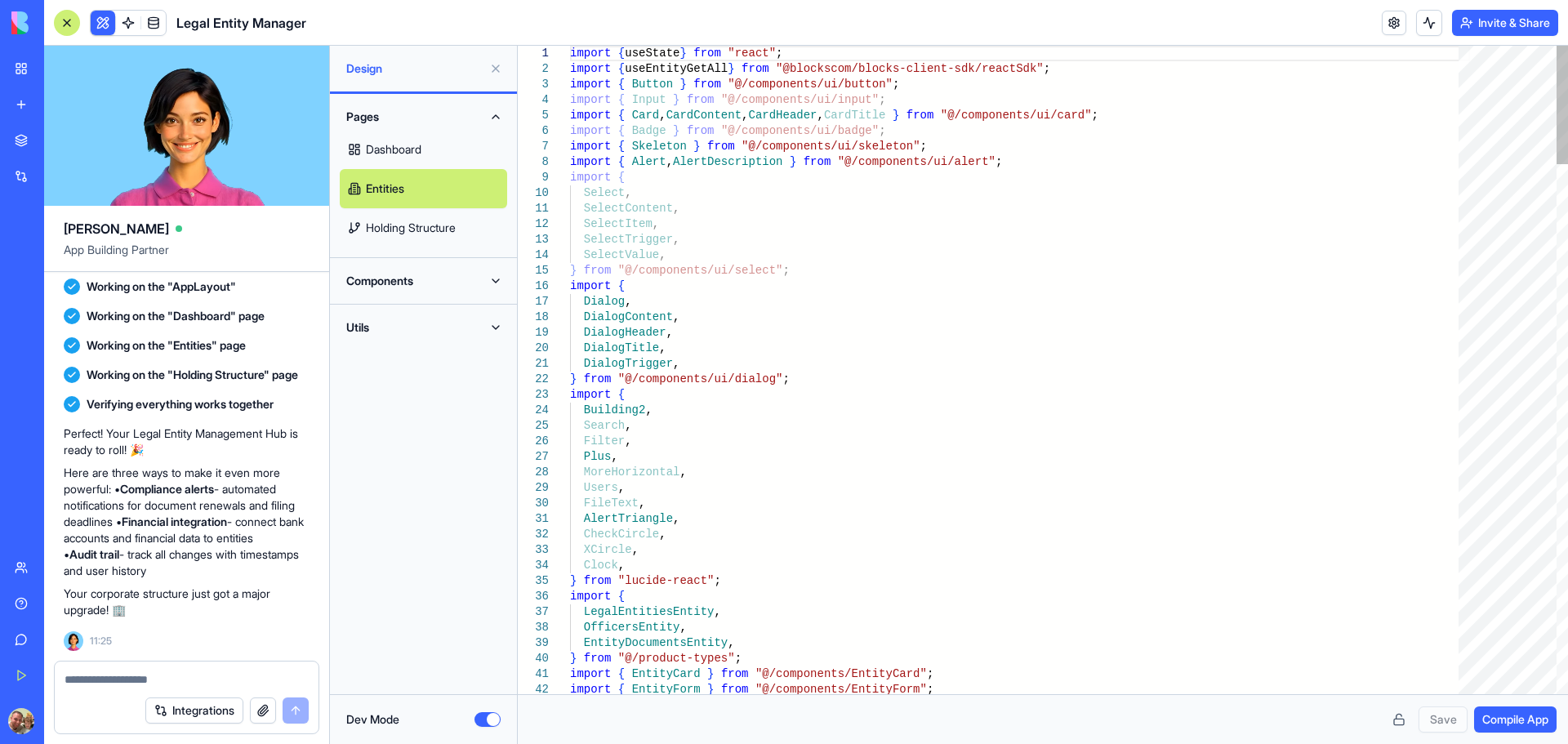
type button "on"
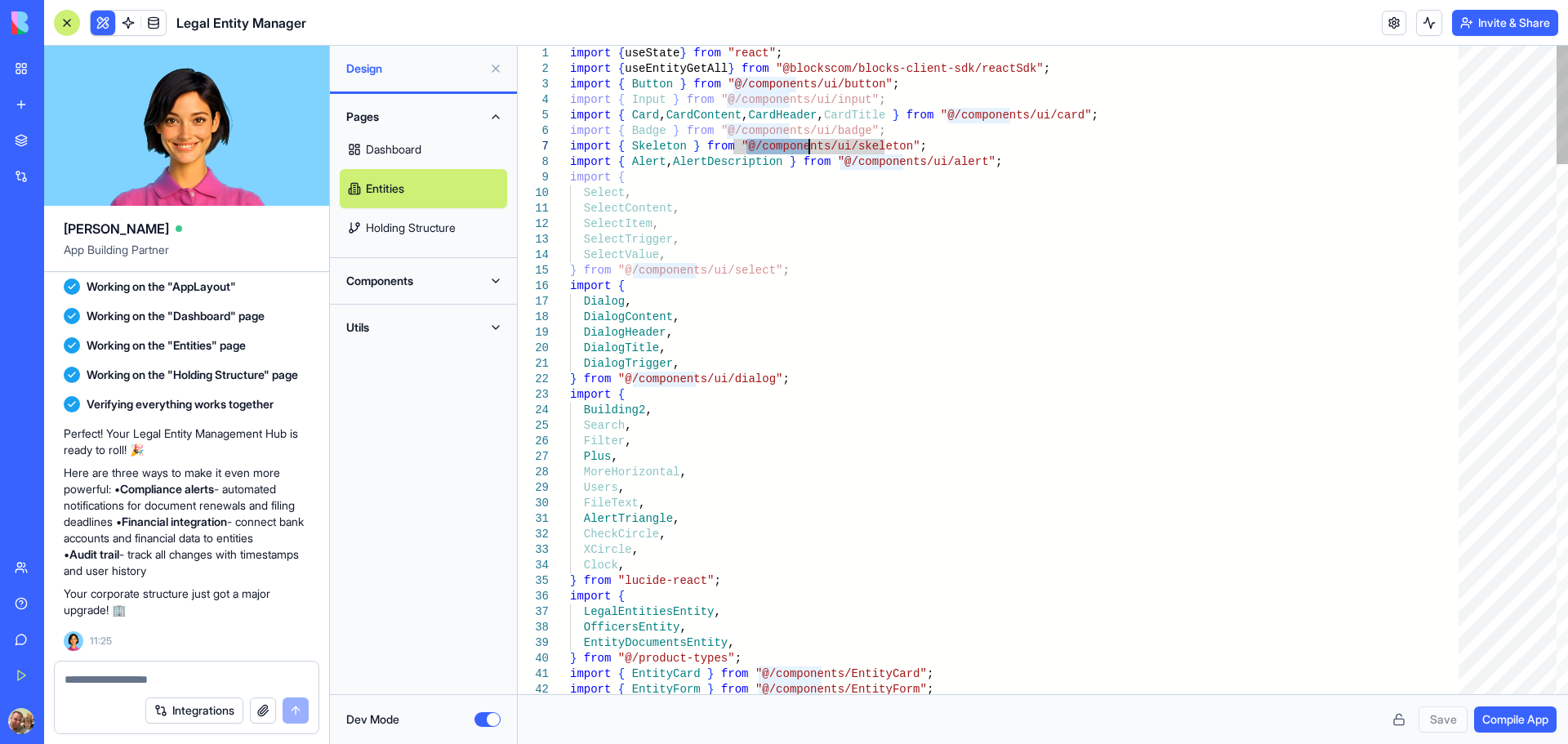
click at [491, 275] on button "Components" at bounding box center [423, 281] width 167 height 26
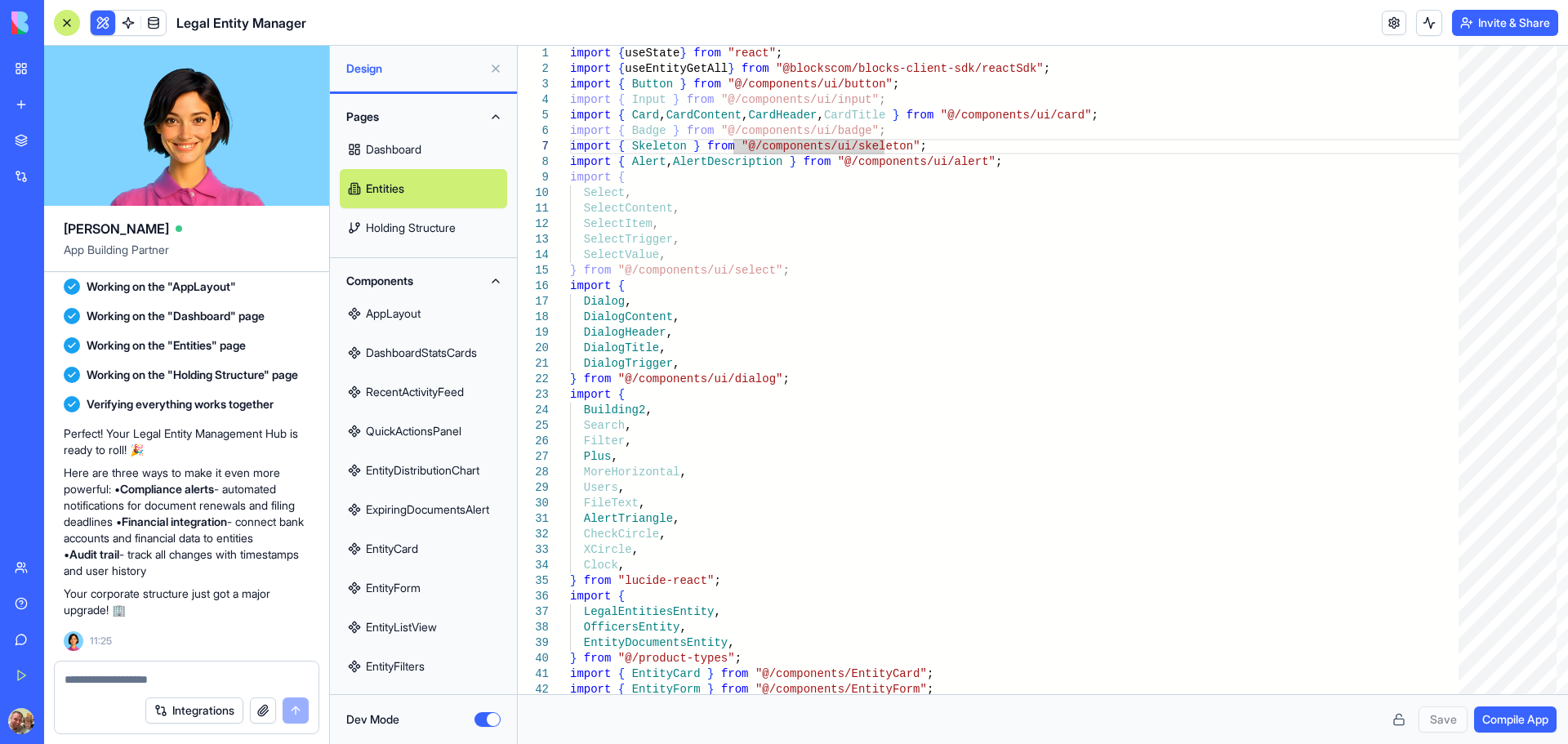
click at [418, 546] on link "EntityCard" at bounding box center [423, 548] width 167 height 39
type textarea "**********"
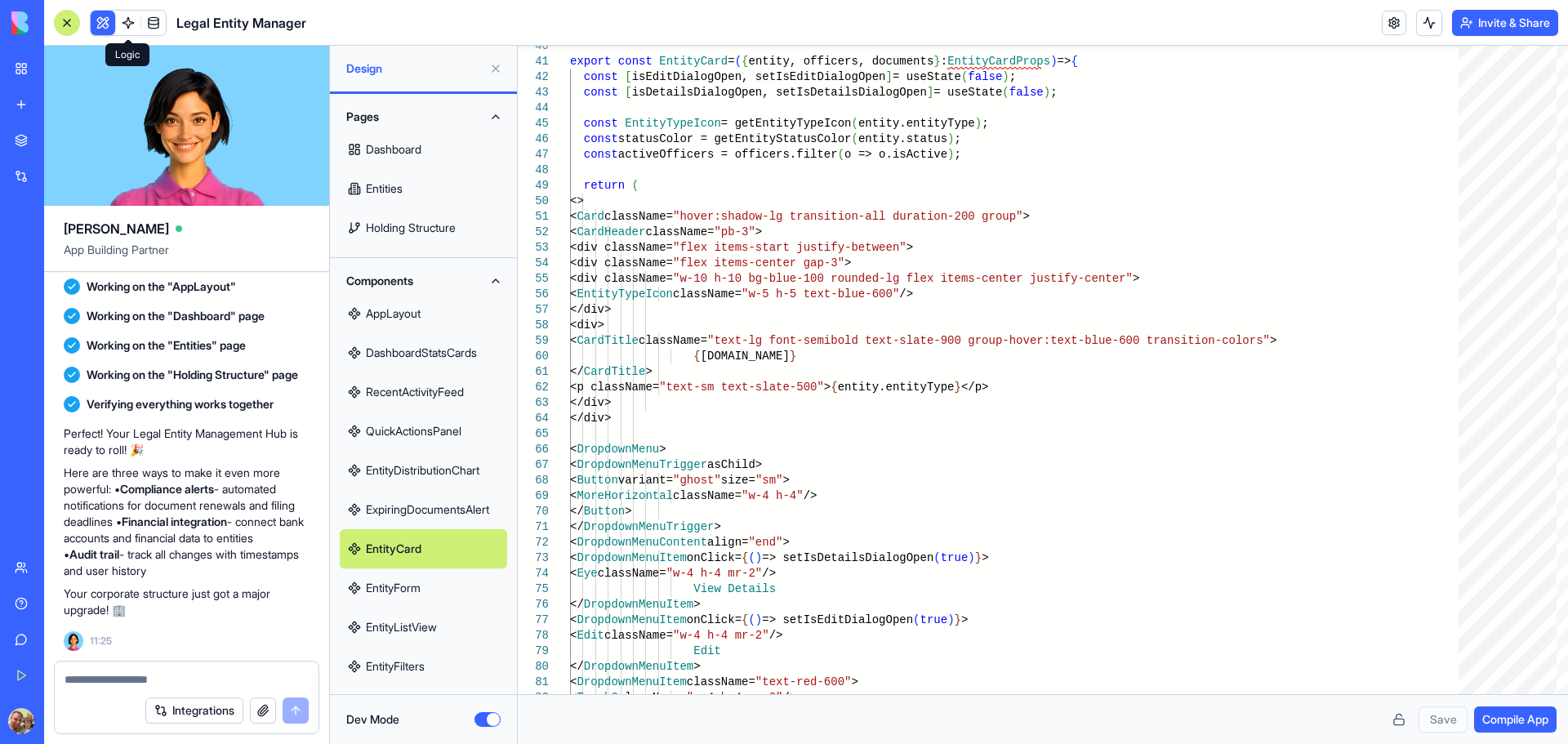
click at [127, 22] on span at bounding box center [128, 23] width 46 height 46
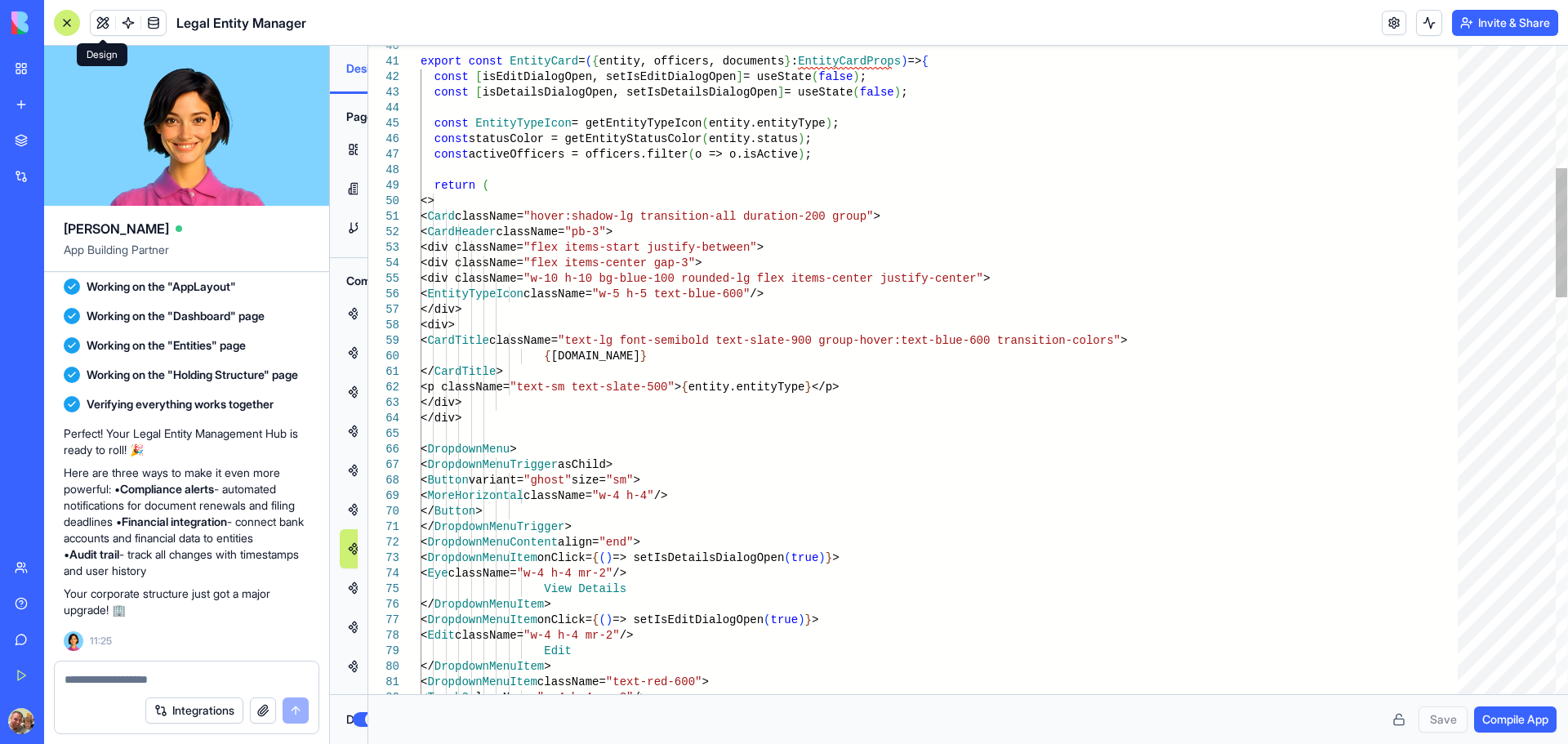
click at [134, 23] on span at bounding box center [153, 23] width 46 height 46
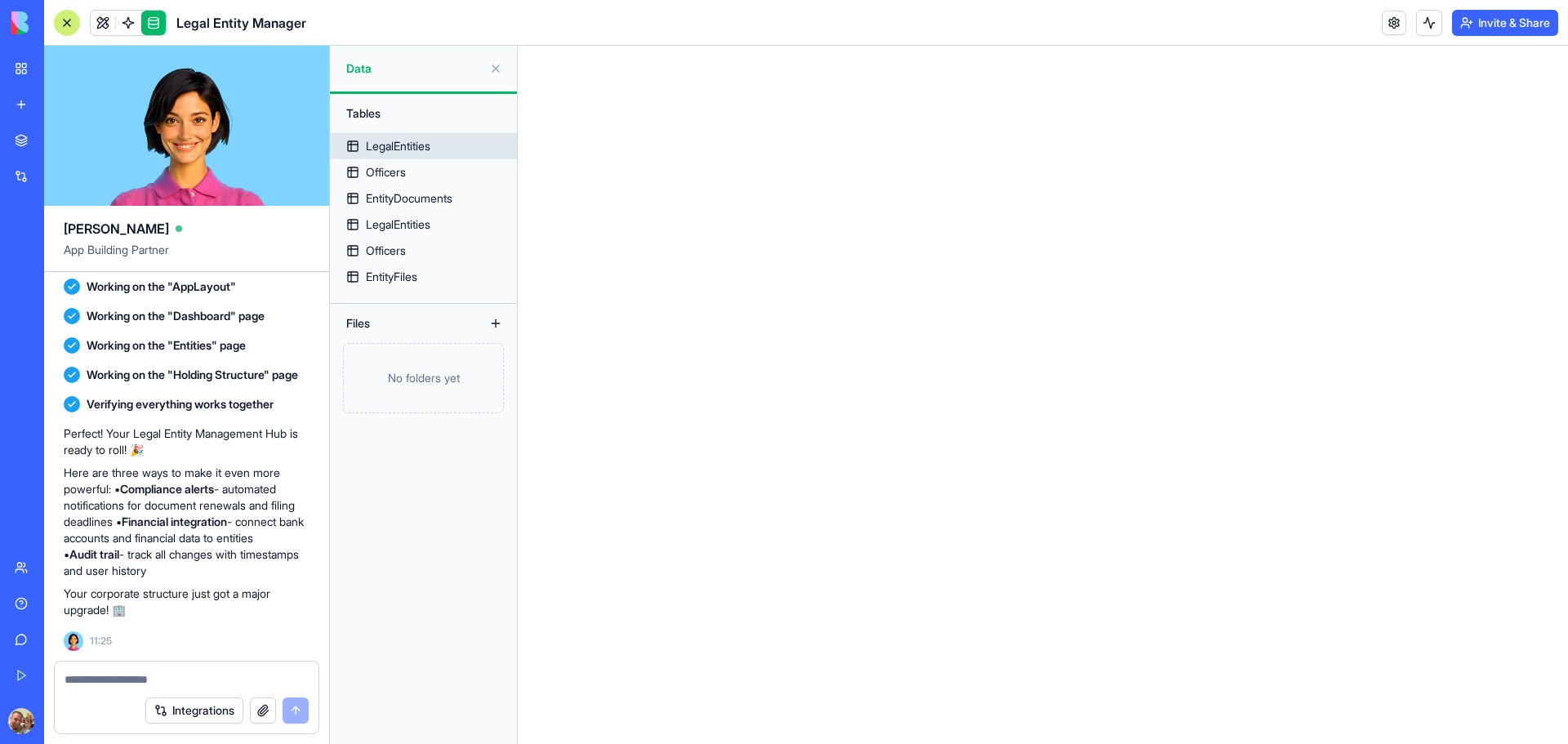
click at [431, 148] on div "LegalEntities" at bounding box center [398, 146] width 64 height 16
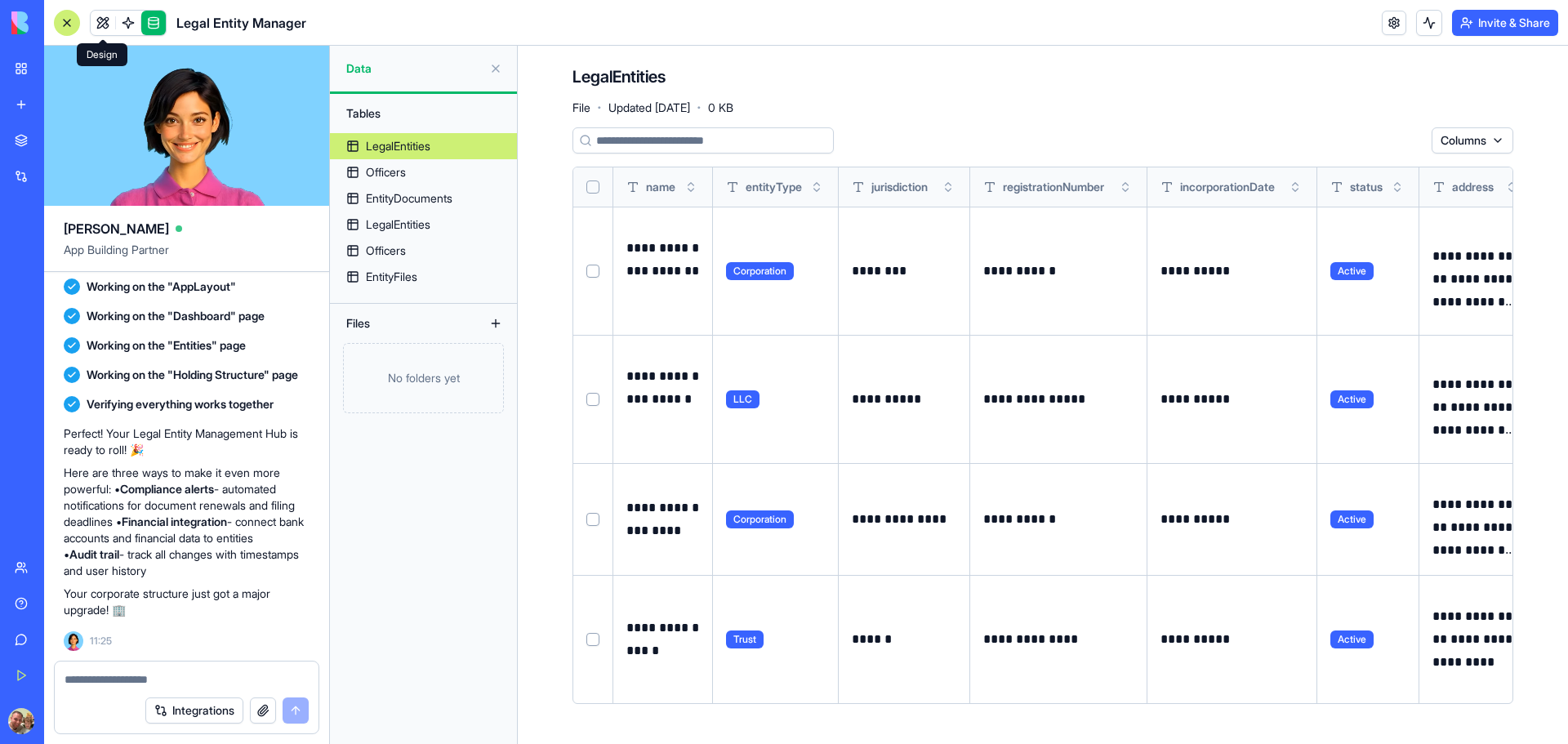
click at [100, 24] on link at bounding box center [103, 23] width 24 height 24
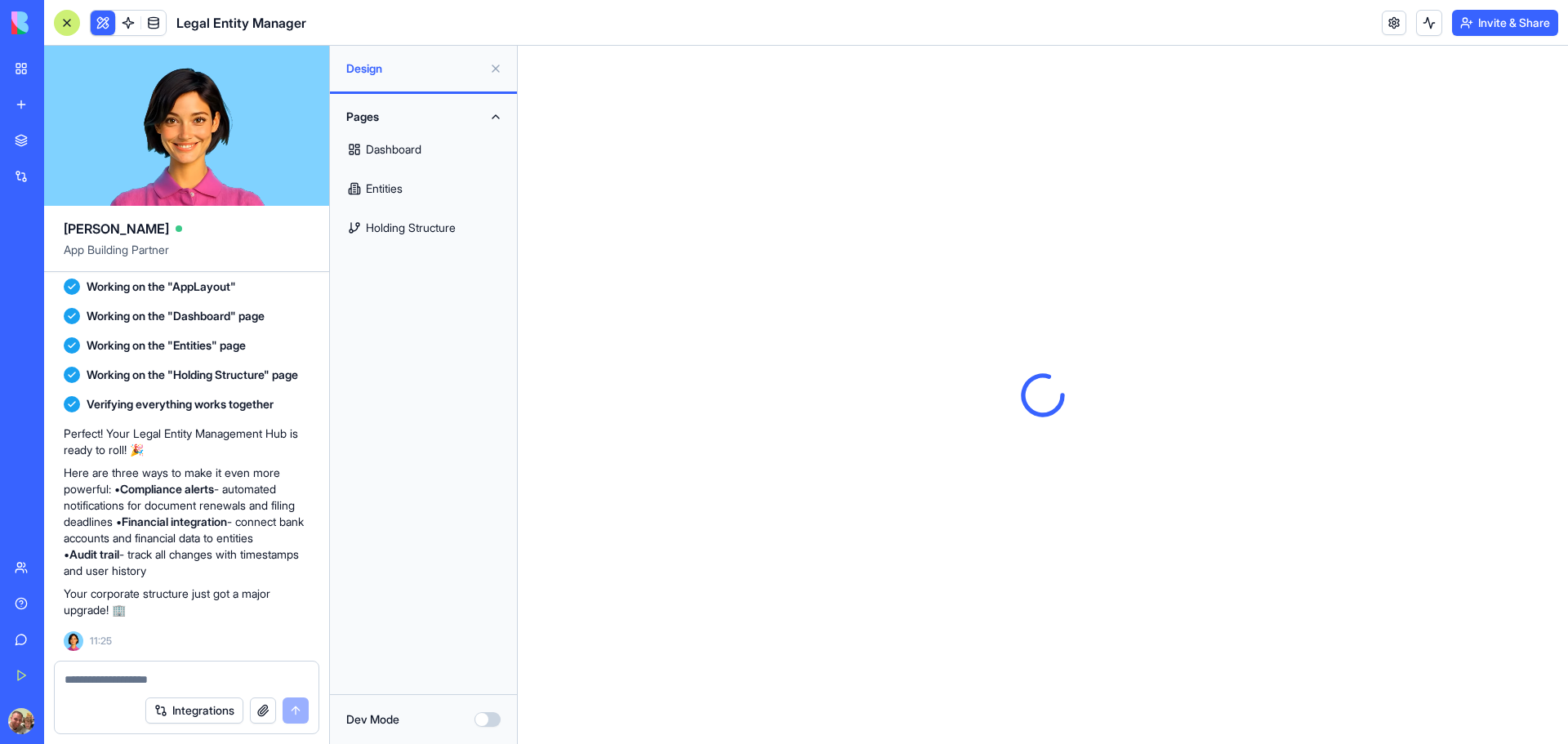
click at [68, 25] on div at bounding box center [67, 23] width 26 height 26
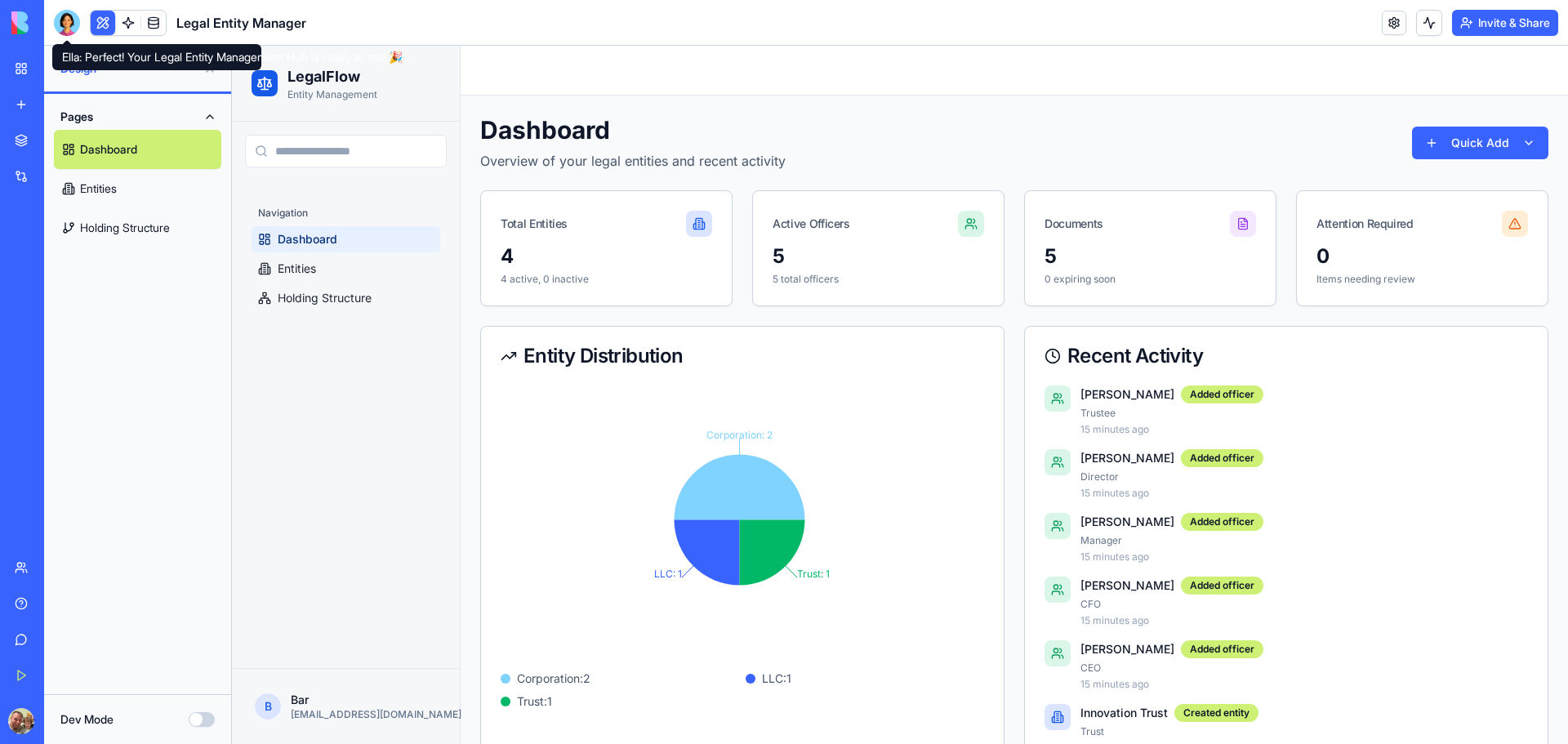
click at [62, 19] on div at bounding box center [67, 23] width 26 height 26
